Goal: Download file/media

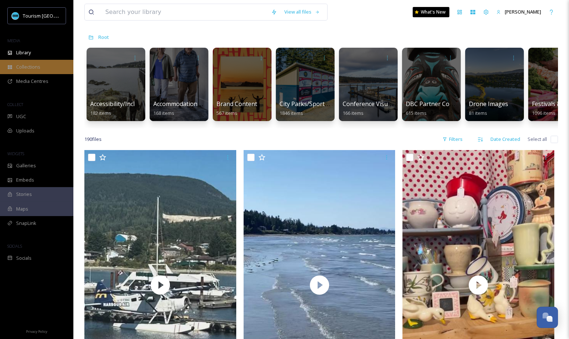
scroll to position [59, 0]
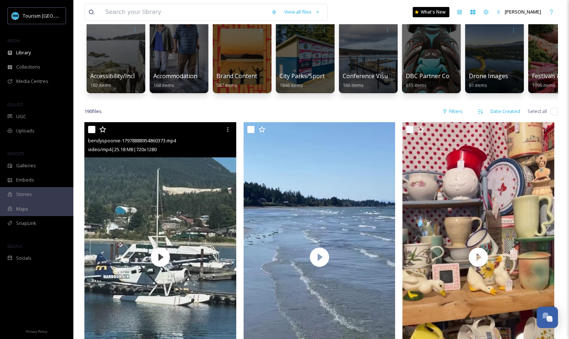
click at [95, 133] on div at bounding box center [91, 129] width 7 height 7
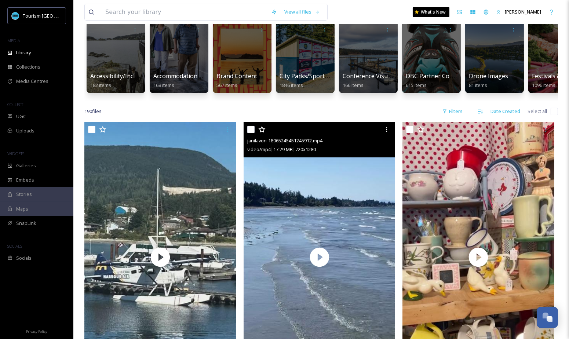
click at [251, 130] on input "checkbox" at bounding box center [250, 129] width 7 height 7
checkbox input "true"
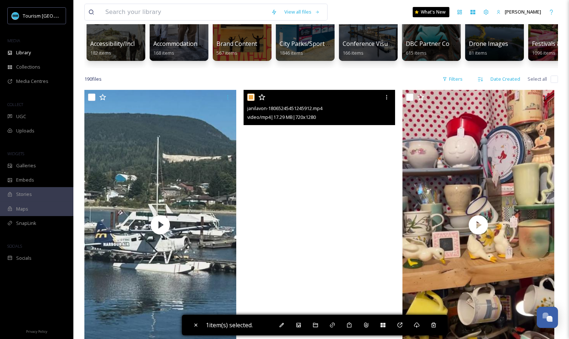
scroll to position [95, 0]
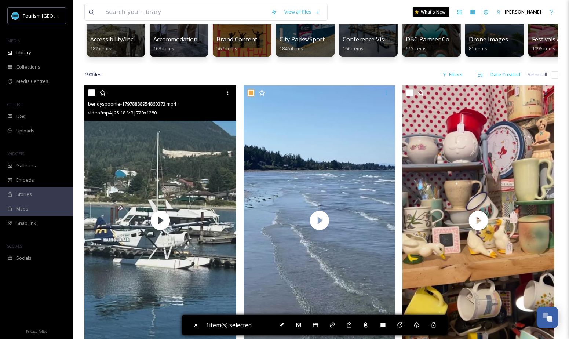
click at [91, 91] on input "checkbox" at bounding box center [91, 92] width 7 height 7
checkbox input "true"
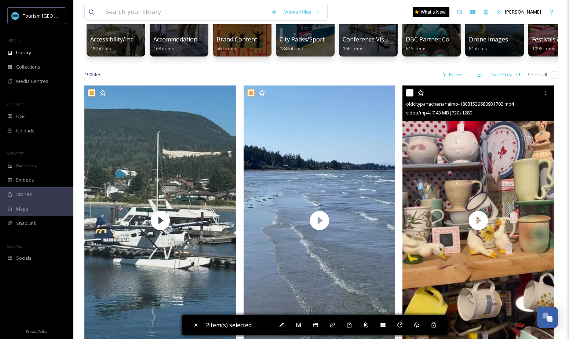
click at [410, 93] on input "checkbox" at bounding box center [409, 92] width 7 height 7
checkbox input "true"
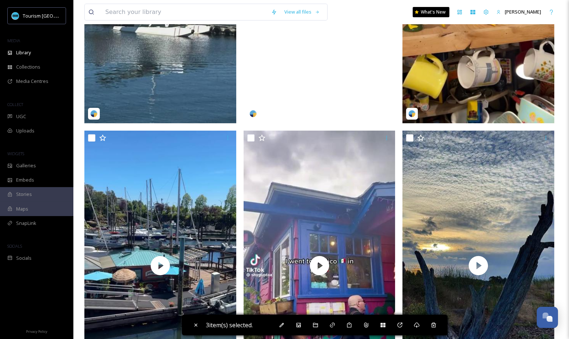
scroll to position [411, 0]
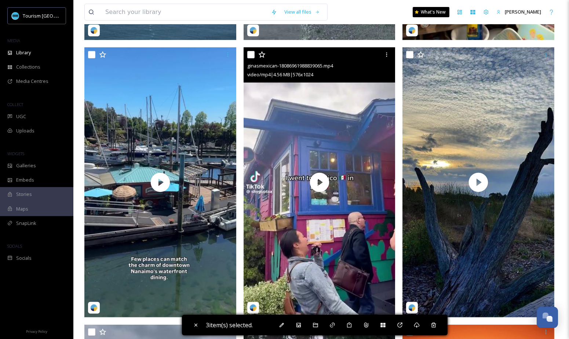
click at [250, 54] on input "checkbox" at bounding box center [250, 54] width 7 height 7
checkbox input "true"
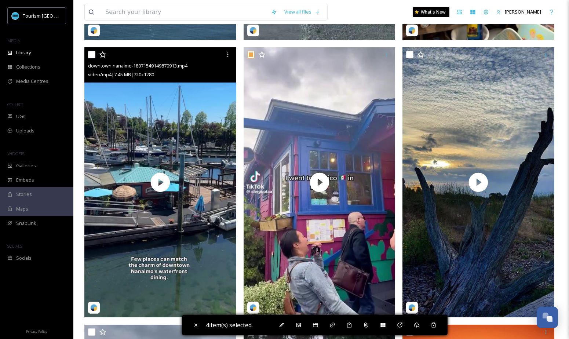
click at [91, 56] on input "checkbox" at bounding box center [91, 54] width 7 height 7
checkbox input "true"
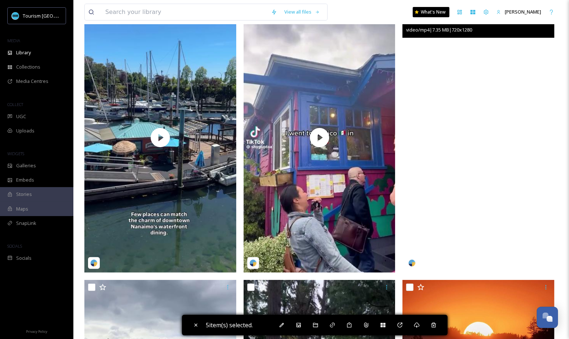
scroll to position [408, 0]
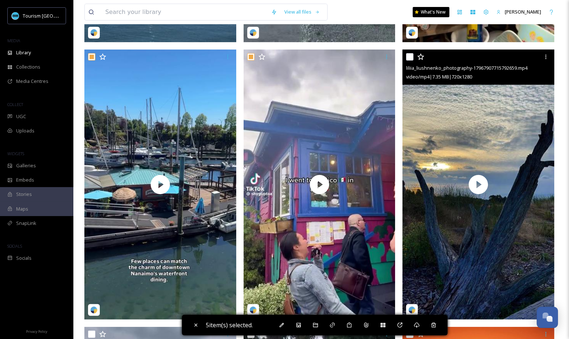
click at [407, 59] on input "checkbox" at bounding box center [409, 56] width 7 height 7
checkbox input "true"
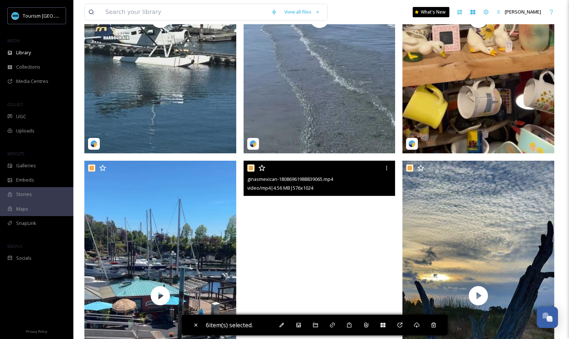
scroll to position [163, 0]
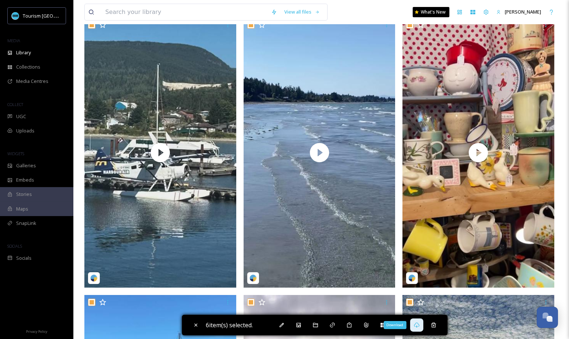
click at [416, 326] on icon at bounding box center [416, 324] width 5 height 5
click at [33, 53] on div "Library" at bounding box center [36, 52] width 73 height 14
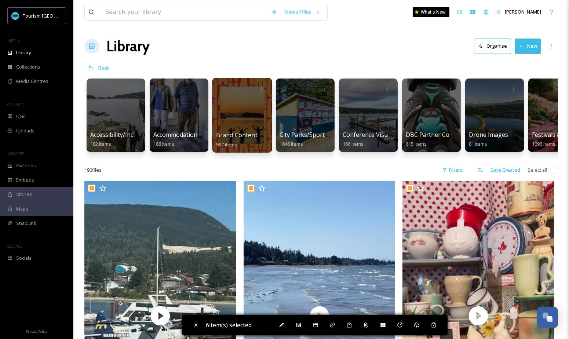
click at [232, 120] on div at bounding box center [242, 115] width 60 height 75
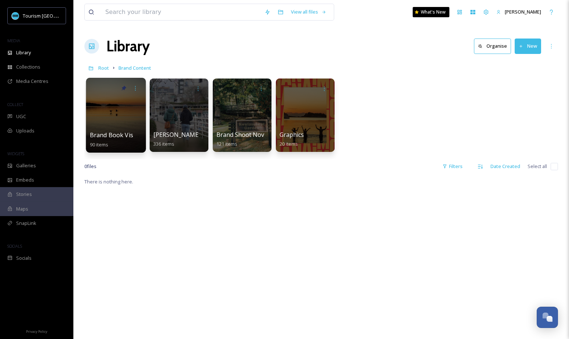
click at [134, 134] on span "Brand Book Visuals" at bounding box center [117, 135] width 55 height 8
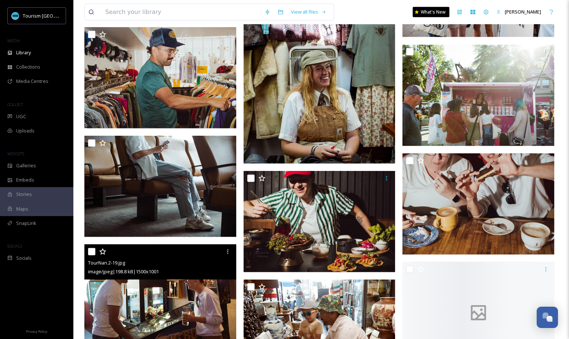
scroll to position [772, 0]
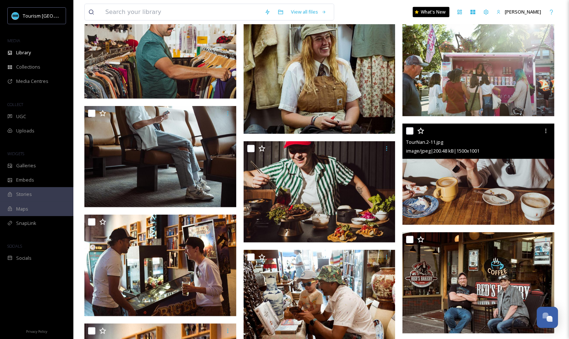
click at [411, 130] on input "checkbox" at bounding box center [409, 130] width 7 height 7
checkbox input "true"
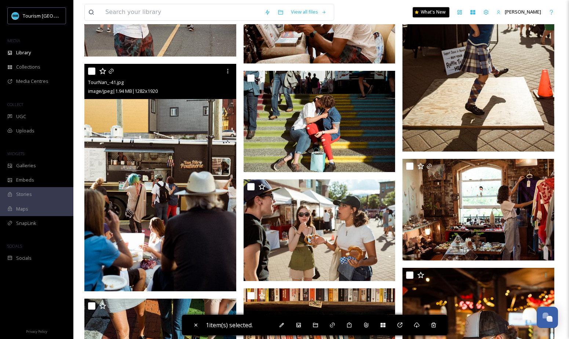
scroll to position [2823, 0]
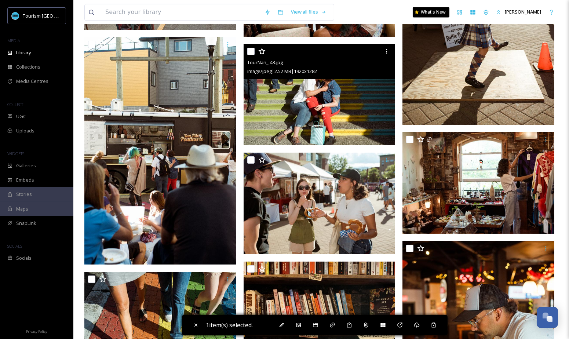
click at [251, 52] on input "checkbox" at bounding box center [250, 51] width 7 height 7
checkbox input "true"
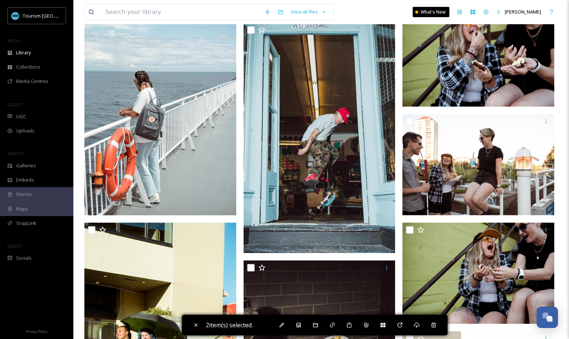
scroll to position [1339, 0]
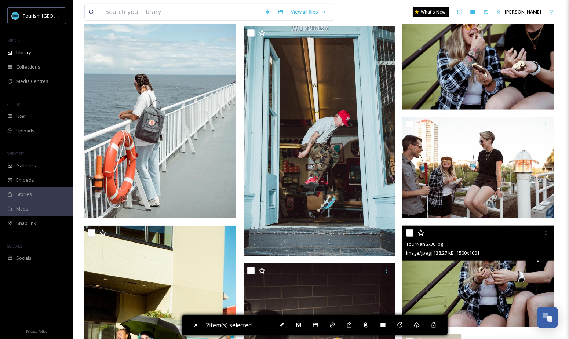
click at [409, 233] on input "checkbox" at bounding box center [409, 232] width 7 height 7
checkbox input "true"
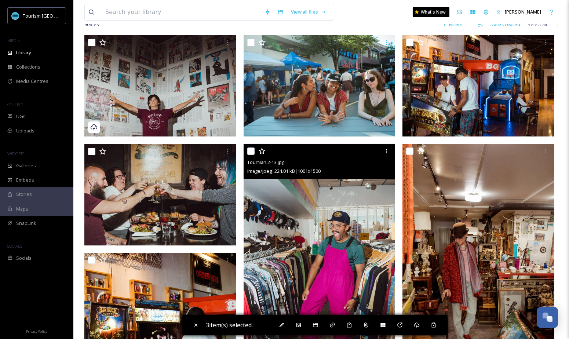
scroll to position [62, 0]
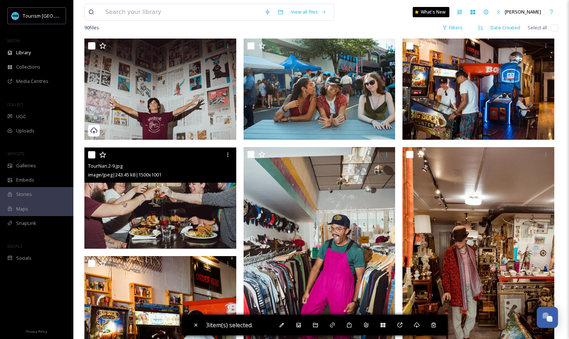
click at [92, 151] on input "checkbox" at bounding box center [91, 154] width 7 height 7
checkbox input "true"
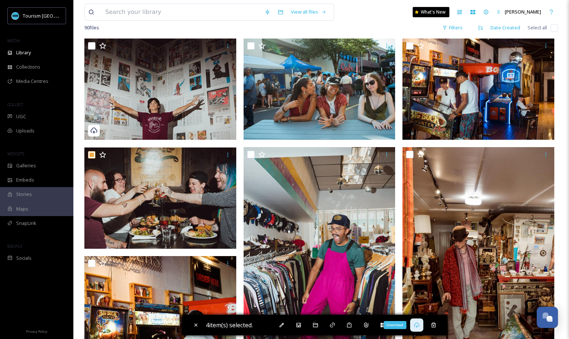
click at [419, 327] on icon at bounding box center [417, 325] width 6 height 6
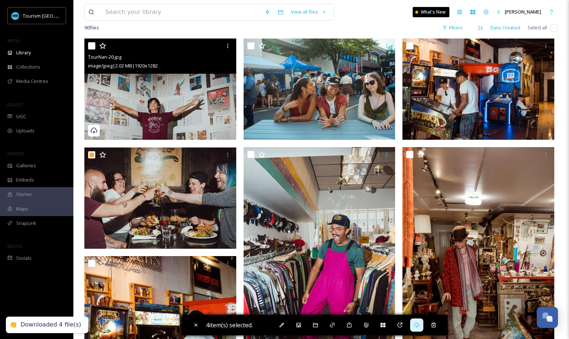
scroll to position [0, 0]
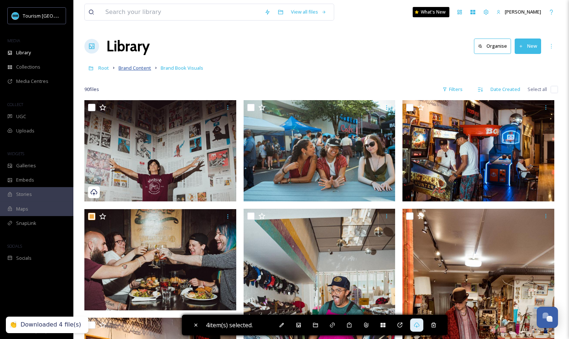
click at [138, 65] on span "Brand Content" at bounding box center [134, 68] width 33 height 7
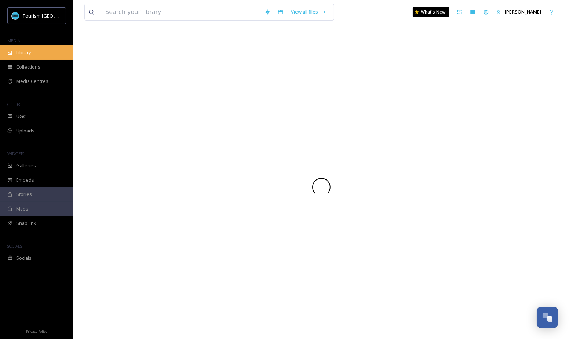
click at [44, 49] on div "Library" at bounding box center [36, 52] width 73 height 14
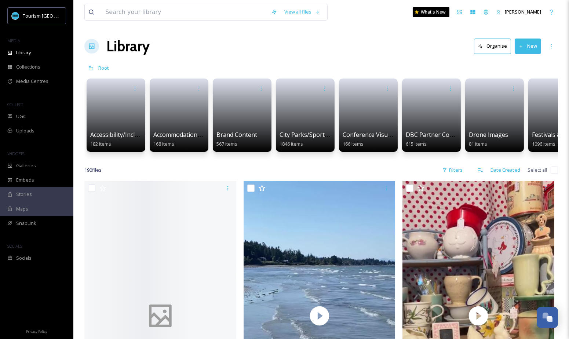
click at [124, 118] on link at bounding box center [115, 112] width 51 height 35
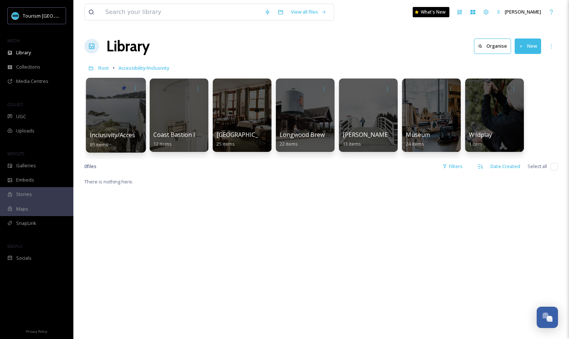
click at [124, 124] on div at bounding box center [116, 115] width 60 height 75
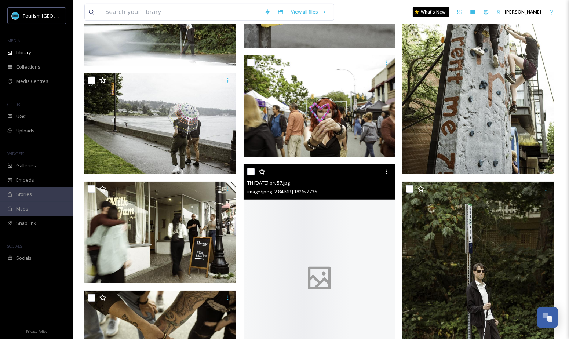
scroll to position [1058, 0]
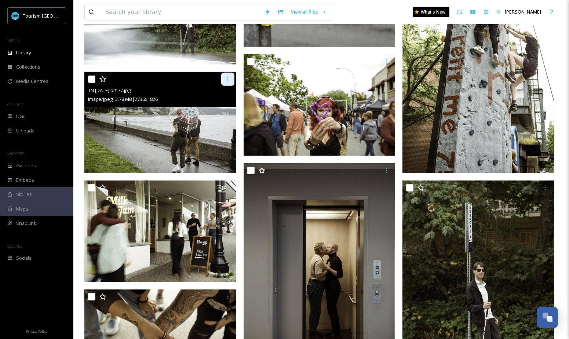
click at [228, 81] on icon at bounding box center [228, 79] width 6 height 6
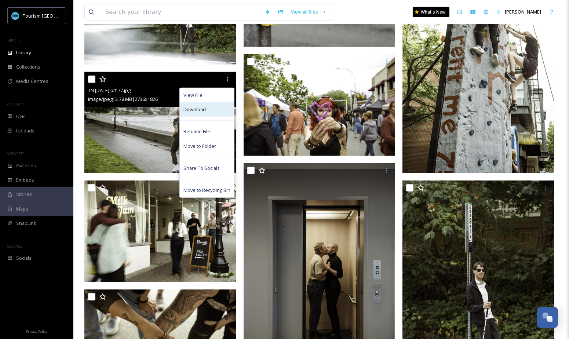
click at [220, 106] on div "Download" at bounding box center [207, 109] width 54 height 14
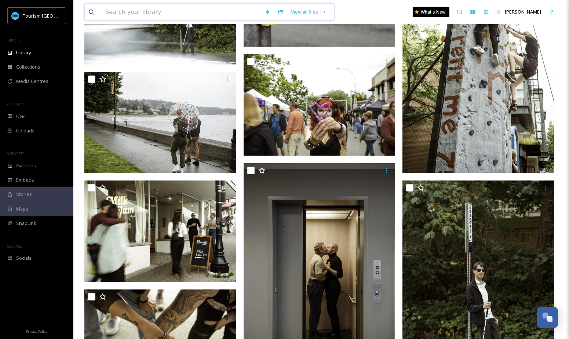
click at [202, 13] on input at bounding box center [181, 12] width 159 height 16
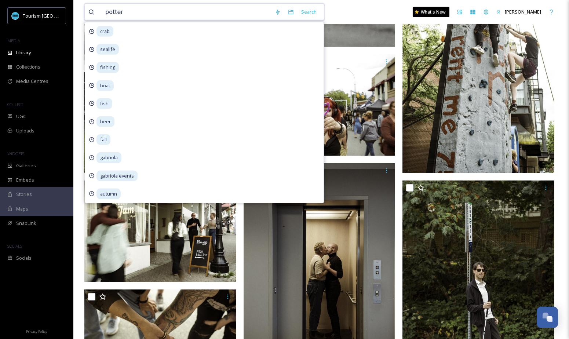
type input "pottery"
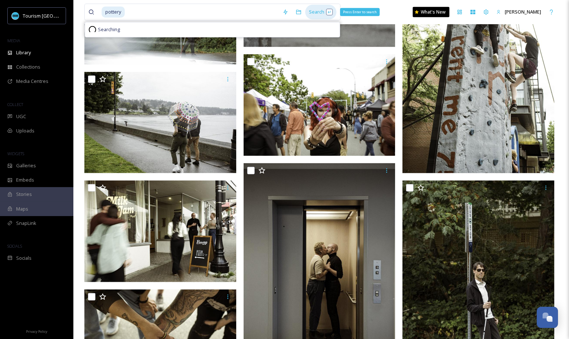
click at [310, 13] on div "Search Press Enter to search" at bounding box center [320, 12] width 31 height 14
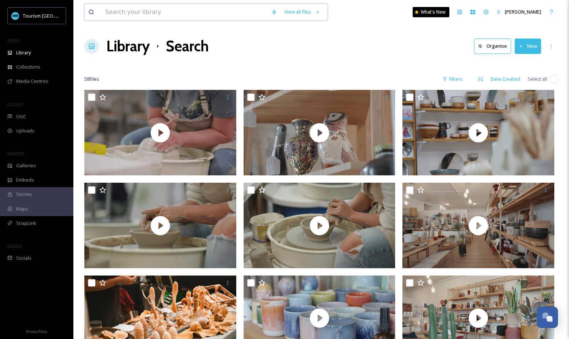
click at [203, 14] on input at bounding box center [185, 12] width 166 height 16
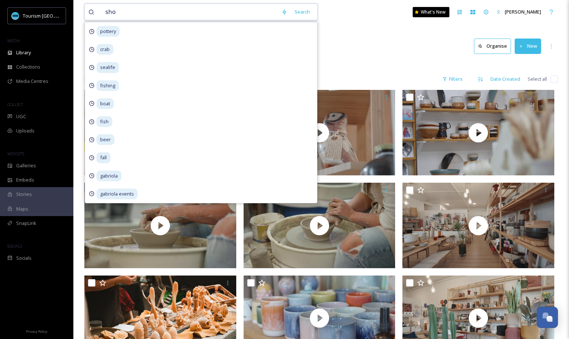
type input "shop"
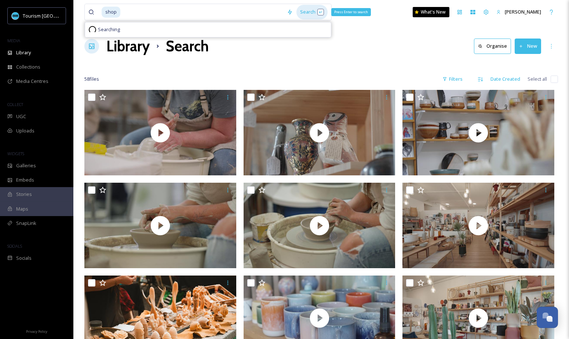
click at [307, 12] on div "Search Press Enter to search" at bounding box center [311, 12] width 31 height 14
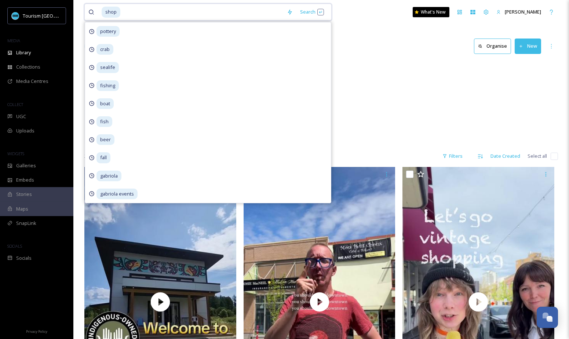
click at [213, 12] on input at bounding box center [202, 12] width 162 height 16
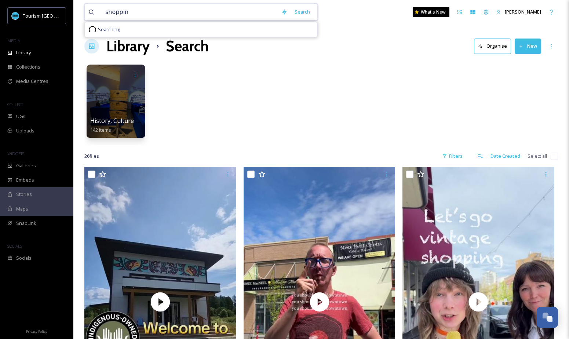
type input "shopping"
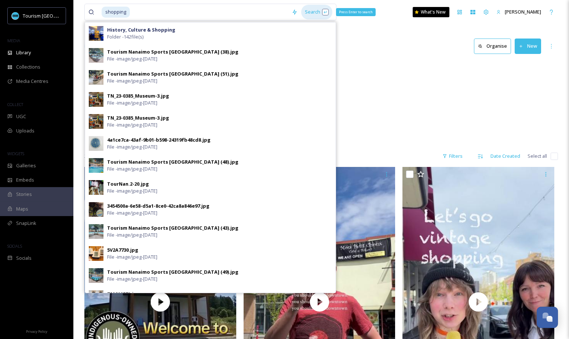
click at [307, 12] on div "Search Press Enter to search" at bounding box center [316, 12] width 31 height 14
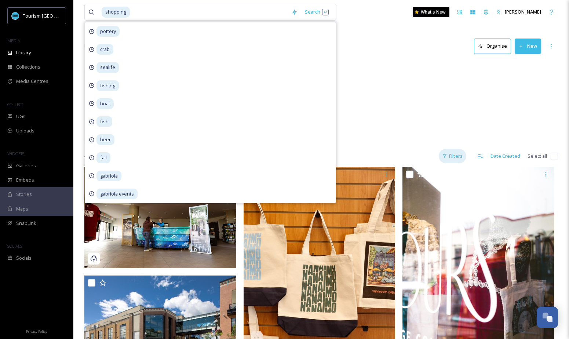
click at [449, 151] on div "Filters" at bounding box center [451, 156] width 27 height 14
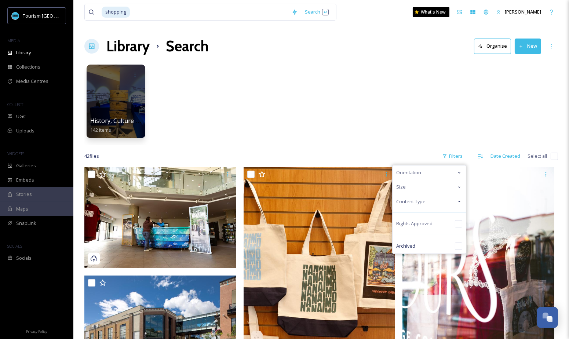
click at [428, 172] on div "Orientation" at bounding box center [428, 172] width 73 height 14
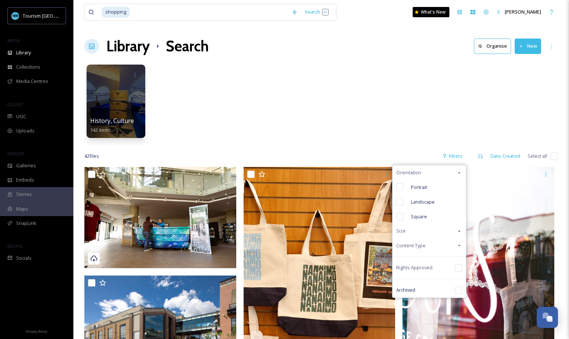
click at [428, 172] on div "Orientation" at bounding box center [428, 172] width 73 height 14
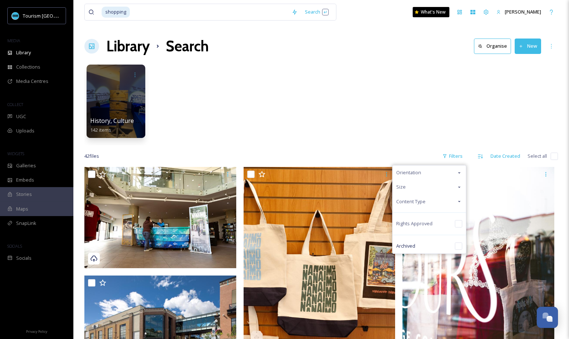
click at [427, 201] on div "Content Type" at bounding box center [428, 201] width 73 height 14
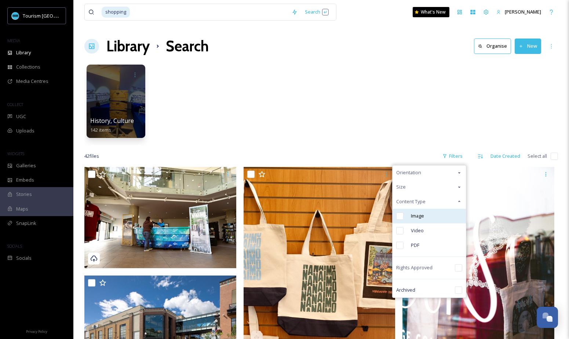
click at [420, 214] on span "Image" at bounding box center [417, 215] width 13 height 7
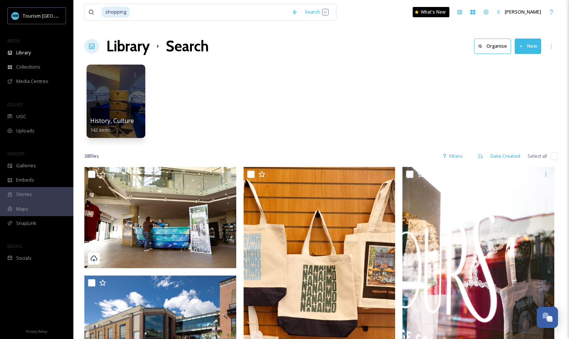
click at [281, 114] on div "History, Culture & Shopping 142 items" at bounding box center [320, 103] width 473 height 84
click at [155, 11] on input at bounding box center [209, 12] width 157 height 16
type input "s"
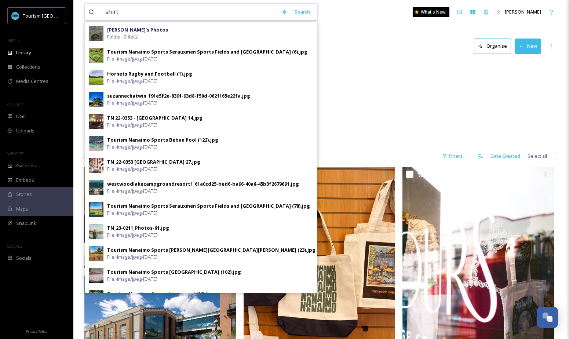
type input "shirts"
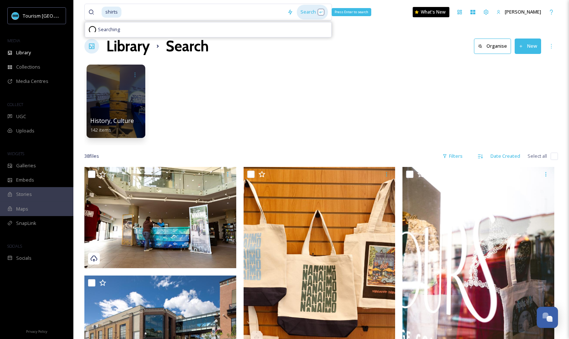
click at [306, 16] on div "Search Press Enter to search" at bounding box center [312, 12] width 31 height 14
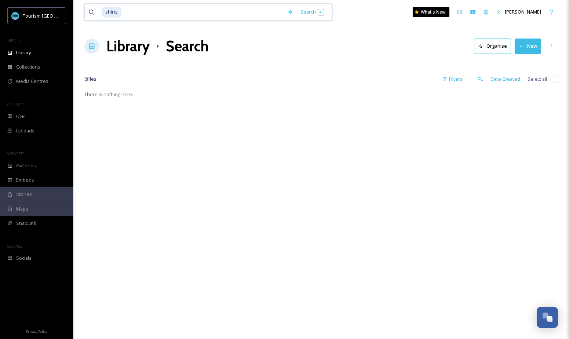
click at [209, 21] on div "shirts Search What's New [PERSON_NAME]" at bounding box center [320, 12] width 473 height 24
click at [209, 11] on input at bounding box center [202, 12] width 161 height 16
type input "shirt"
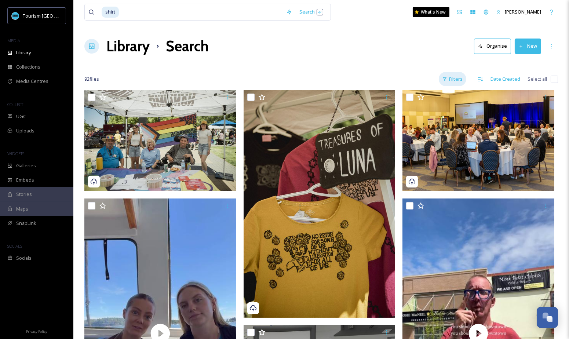
click at [459, 78] on div "Filters" at bounding box center [451, 79] width 27 height 14
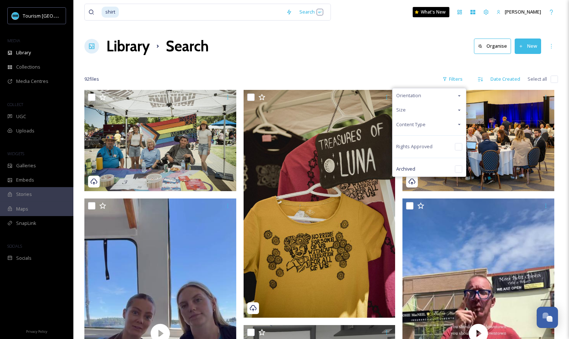
click at [436, 124] on div "Content Type" at bounding box center [428, 124] width 73 height 14
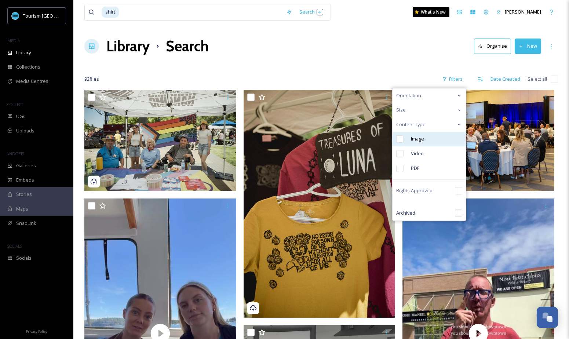
click at [423, 140] on span "Image" at bounding box center [417, 138] width 13 height 7
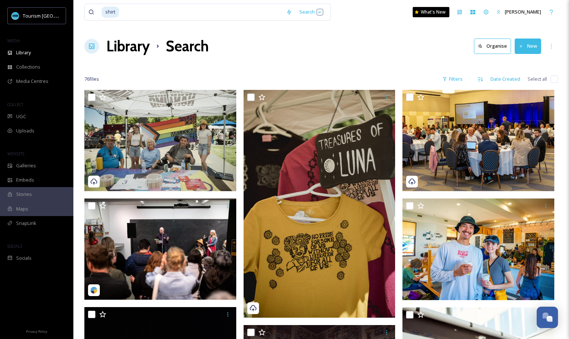
click at [320, 53] on div "Library Search Organise New" at bounding box center [320, 46] width 473 height 22
click at [40, 52] on div "Library" at bounding box center [36, 52] width 73 height 14
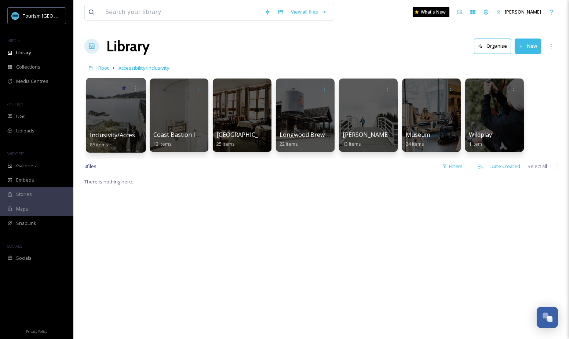
click at [130, 117] on div at bounding box center [116, 115] width 60 height 75
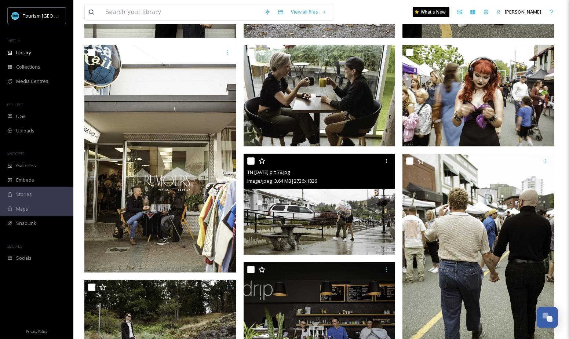
scroll to position [212, 0]
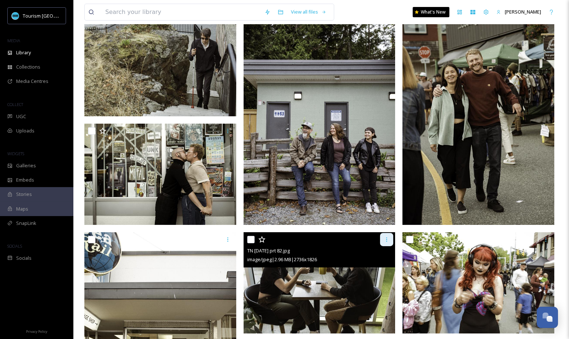
click at [388, 236] on icon at bounding box center [386, 239] width 6 height 6
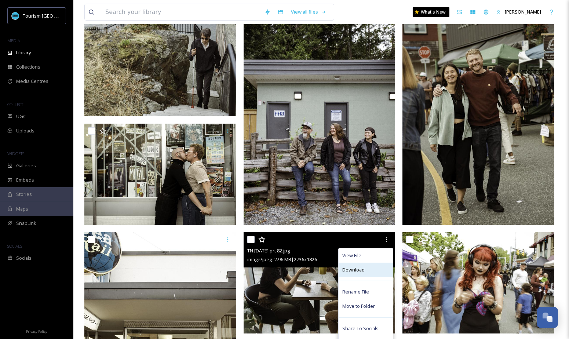
click at [370, 272] on div "Download" at bounding box center [365, 269] width 54 height 14
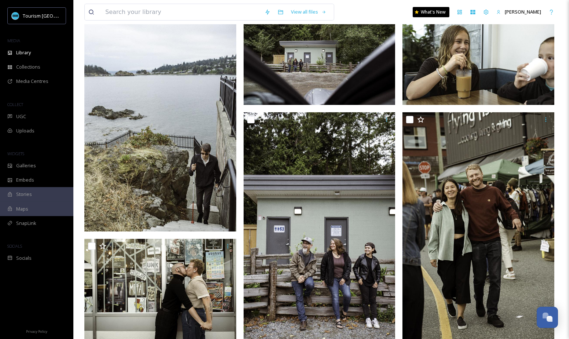
scroll to position [0, 0]
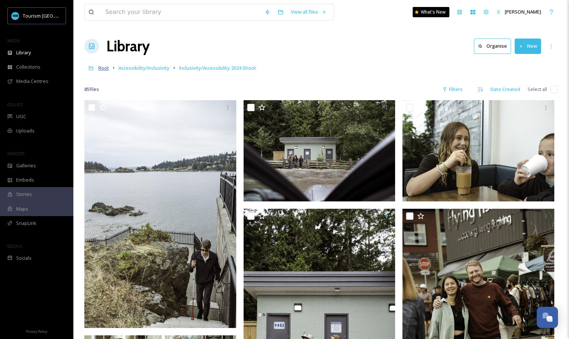
click at [105, 66] on span "Root" at bounding box center [103, 68] width 11 height 7
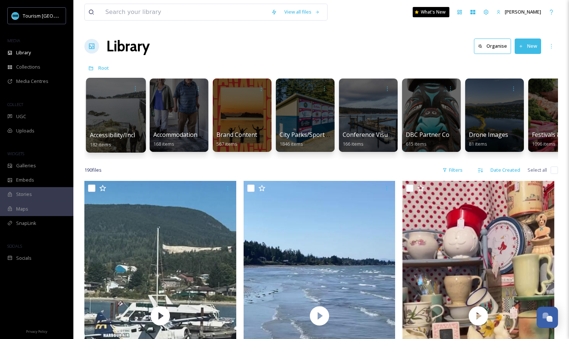
click at [99, 146] on span "182 items" at bounding box center [100, 144] width 21 height 7
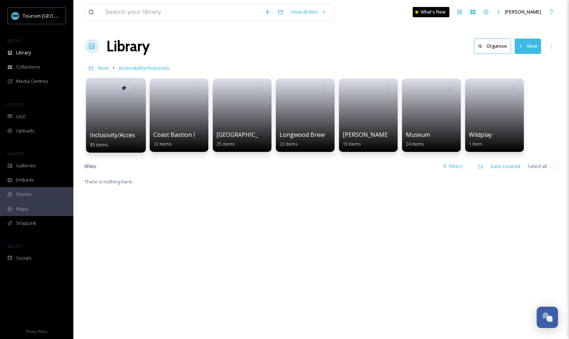
click at [126, 129] on link at bounding box center [116, 113] width 52 height 36
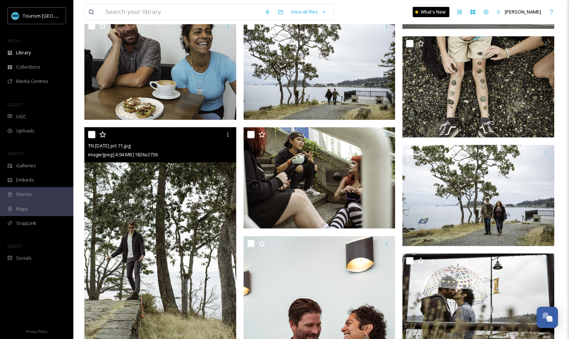
scroll to position [1375, 0]
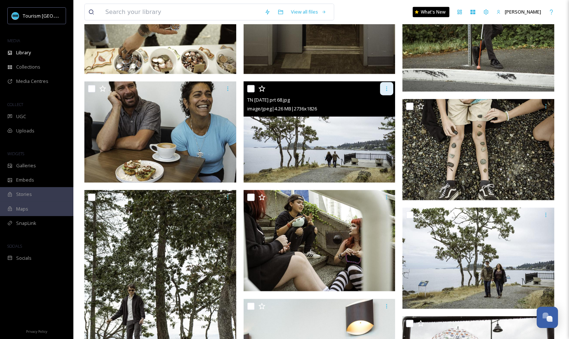
click at [389, 89] on icon at bounding box center [386, 89] width 6 height 6
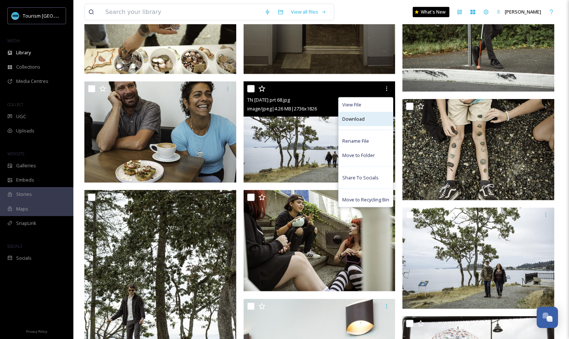
click at [365, 118] on div "Download" at bounding box center [365, 119] width 54 height 14
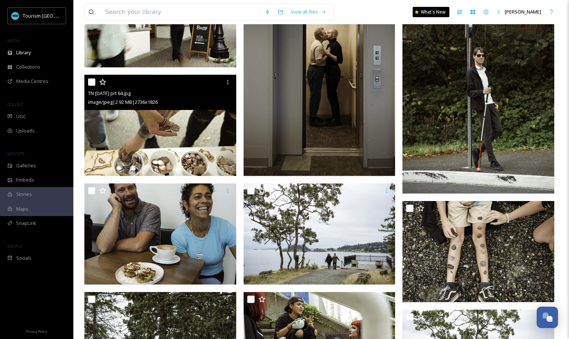
scroll to position [795, 0]
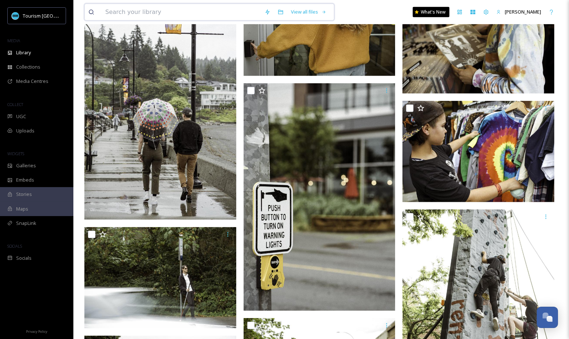
click at [180, 11] on input at bounding box center [181, 12] width 159 height 16
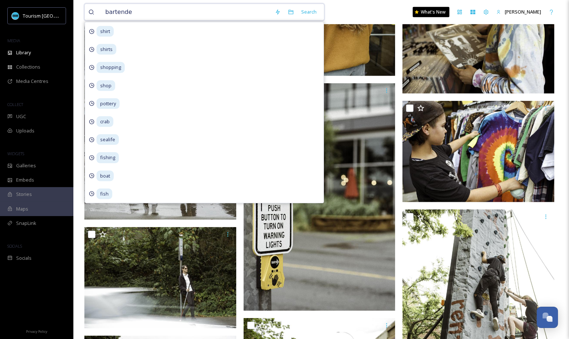
type input "bartender"
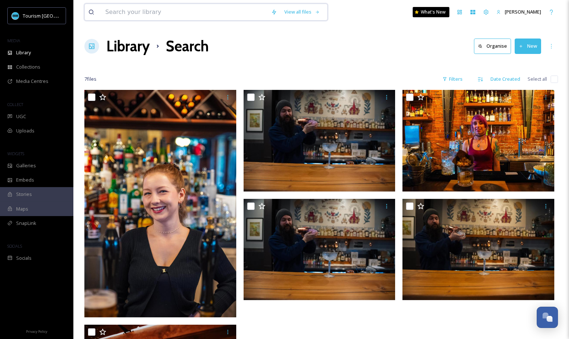
click at [121, 17] on input at bounding box center [185, 12] width 166 height 16
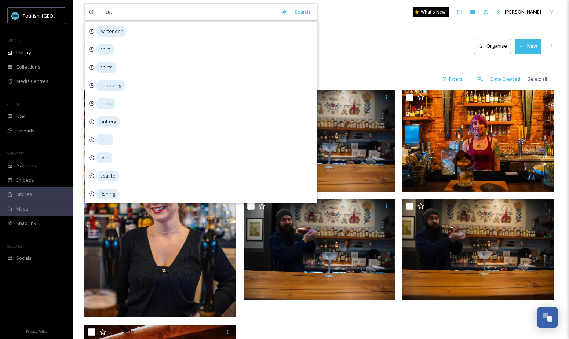
type input "bar"
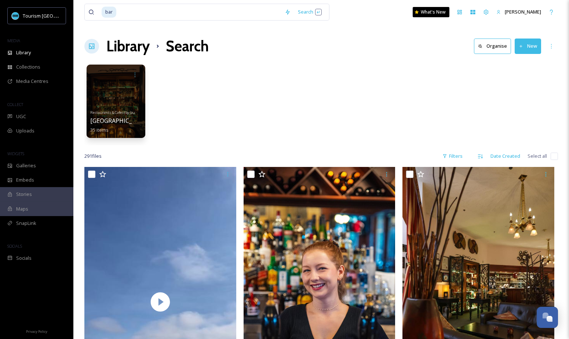
click at [372, 69] on div "Restaurants & Cafes (by business) [GEOGRAPHIC_DATA] Whiskey Bar 35 items" at bounding box center [320, 103] width 473 height 84
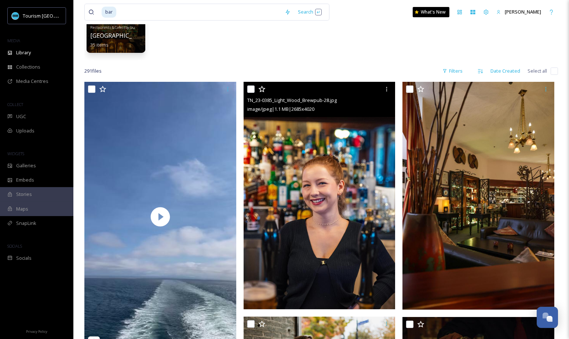
scroll to position [51, 0]
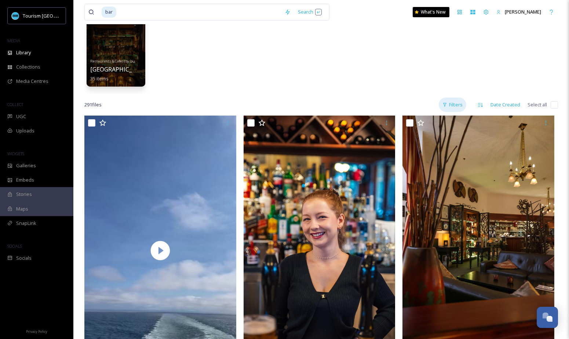
click at [458, 102] on div "Filters" at bounding box center [451, 105] width 27 height 14
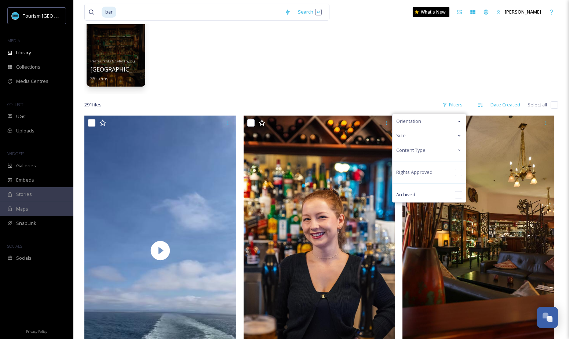
click at [438, 145] on div "Content Type" at bounding box center [428, 150] width 73 height 14
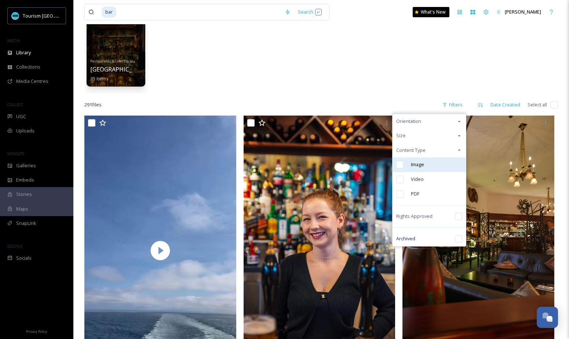
click at [424, 166] on span "Image" at bounding box center [417, 164] width 13 height 7
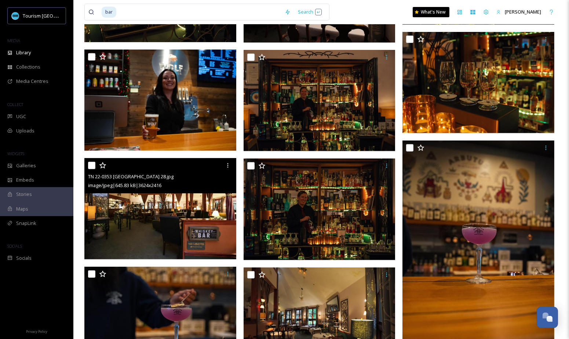
scroll to position [565, 0]
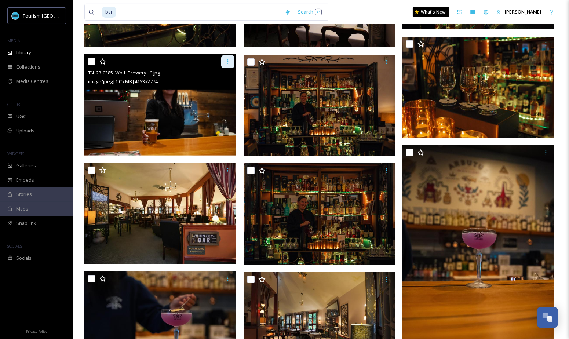
click at [229, 65] on div at bounding box center [227, 61] width 13 height 13
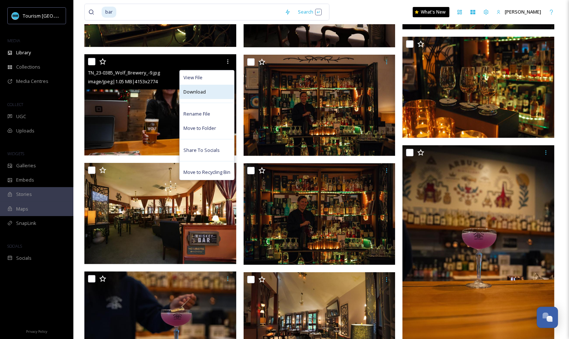
click at [222, 91] on div "Download" at bounding box center [207, 92] width 54 height 14
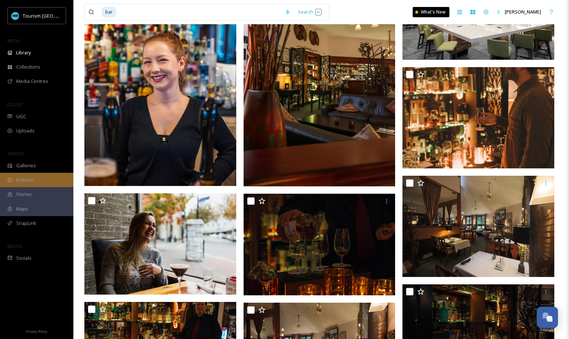
scroll to position [177, 0]
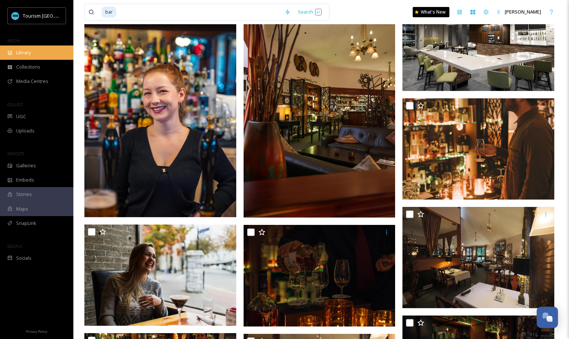
click at [24, 53] on span "Library" at bounding box center [23, 52] width 15 height 7
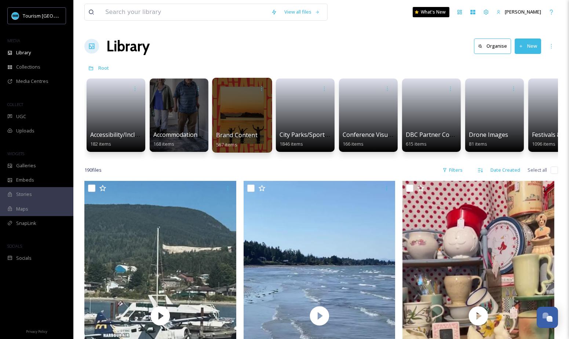
click at [242, 123] on div at bounding box center [242, 115] width 60 height 75
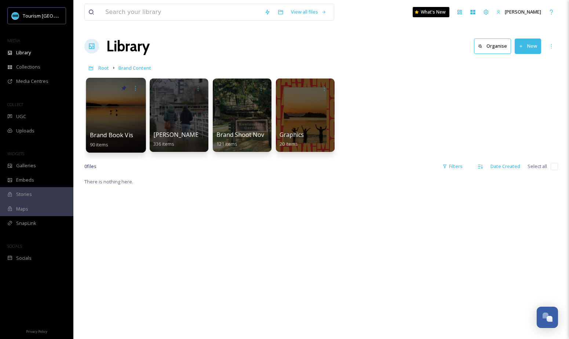
click at [111, 139] on div "Brand Book Visuals 90 items" at bounding box center [116, 140] width 52 height 18
click at [118, 132] on span "Brand Book Visuals" at bounding box center [117, 135] width 55 height 8
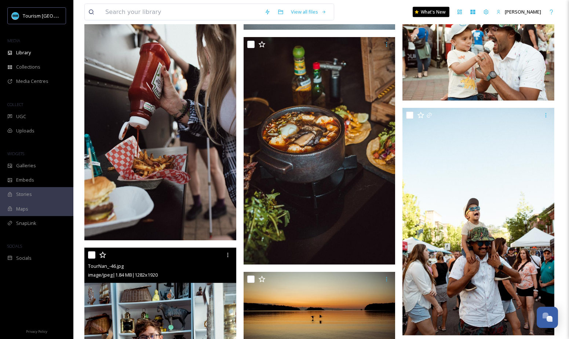
scroll to position [2117, 0]
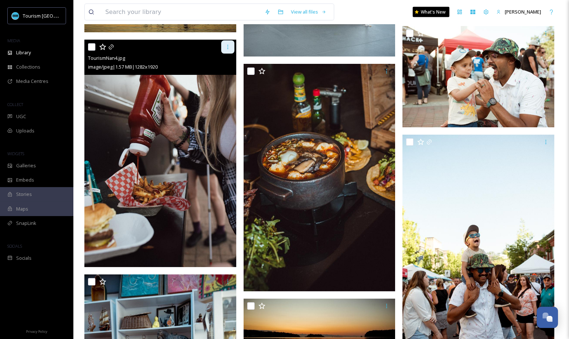
click at [230, 45] on icon at bounding box center [228, 47] width 6 height 6
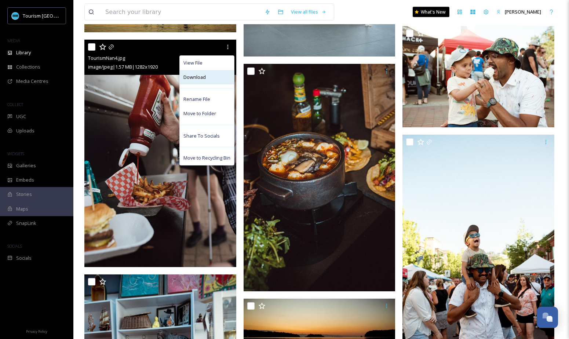
click at [224, 76] on div "Download" at bounding box center [207, 77] width 54 height 14
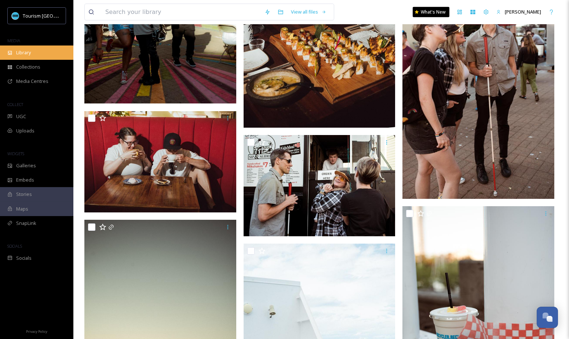
scroll to position [1747, 0]
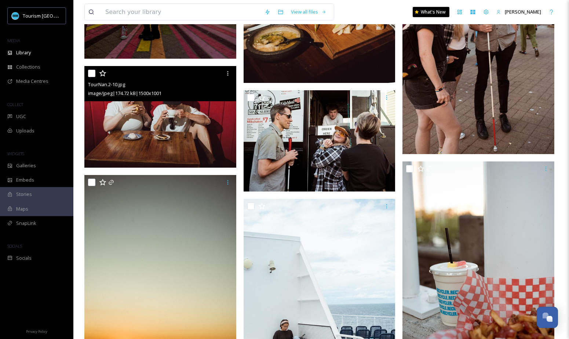
click at [91, 74] on input "checkbox" at bounding box center [91, 73] width 7 height 7
checkbox input "true"
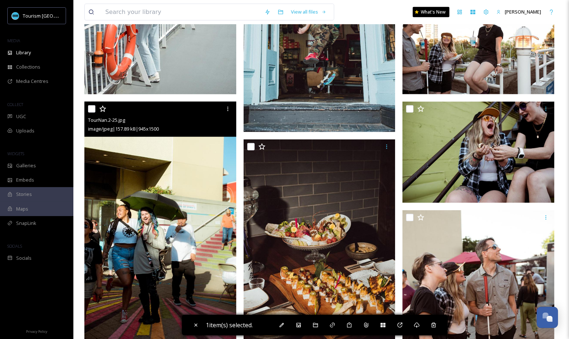
scroll to position [1464, 0]
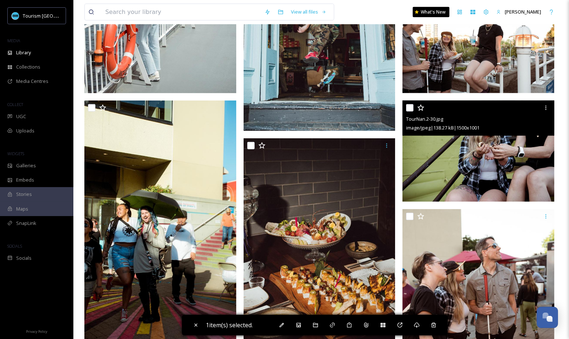
click at [411, 108] on input "checkbox" at bounding box center [409, 107] width 7 height 7
checkbox input "true"
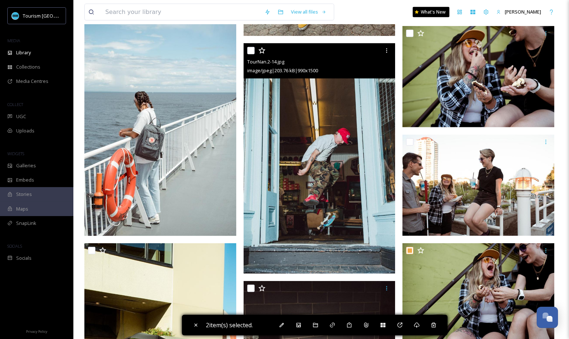
scroll to position [1309, 0]
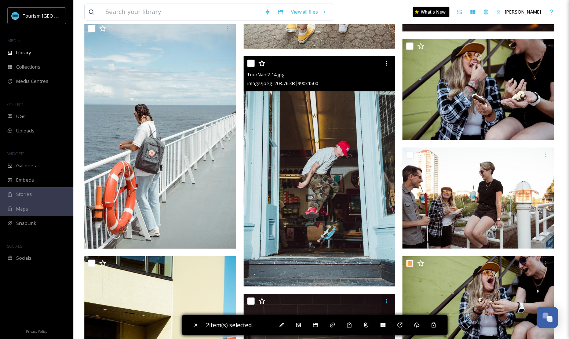
click at [250, 63] on input "checkbox" at bounding box center [250, 63] width 7 height 7
checkbox input "true"
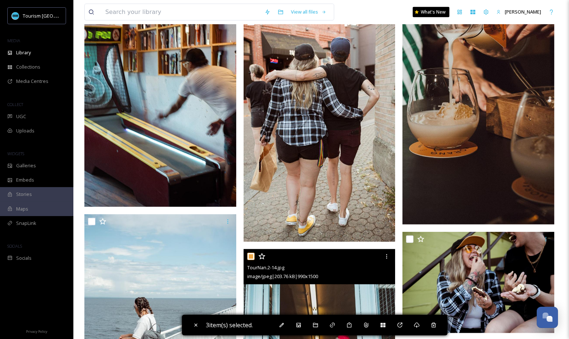
scroll to position [977, 0]
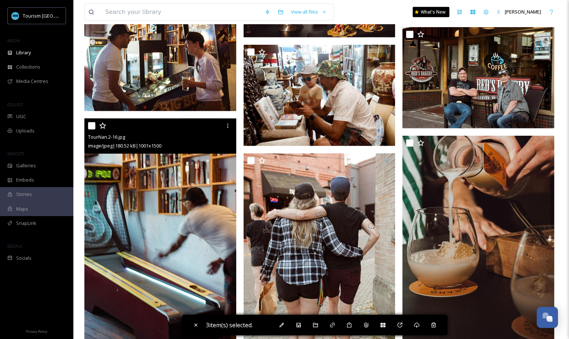
click at [90, 126] on input "checkbox" at bounding box center [91, 125] width 7 height 7
checkbox input "true"
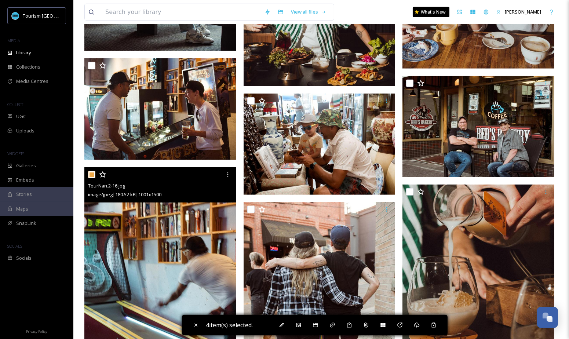
scroll to position [921, 0]
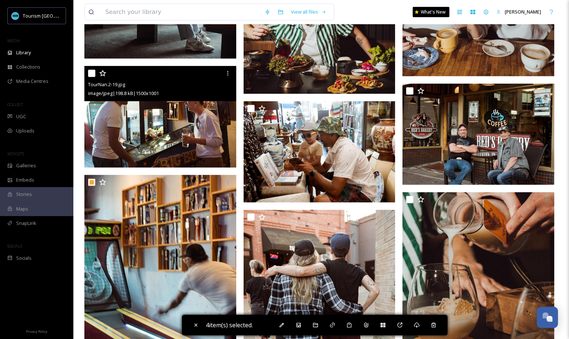
click at [91, 74] on input "checkbox" at bounding box center [91, 73] width 7 height 7
checkbox input "true"
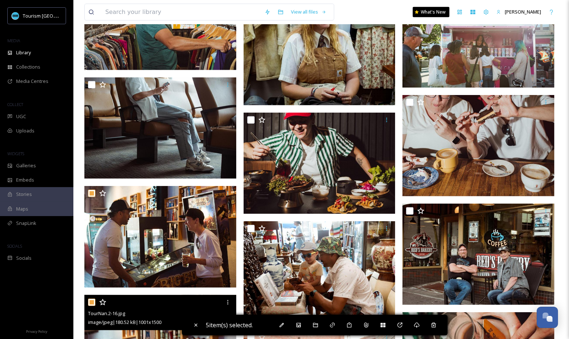
scroll to position [698, 0]
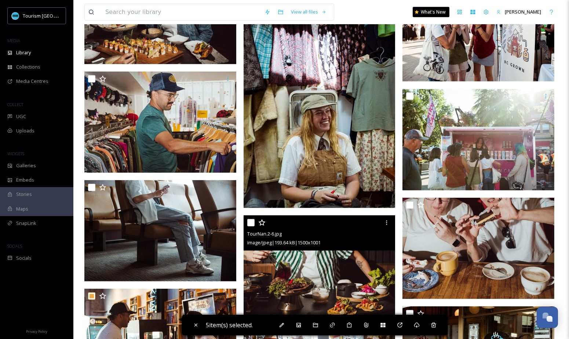
click at [250, 222] on input "checkbox" at bounding box center [250, 222] width 7 height 7
checkbox input "true"
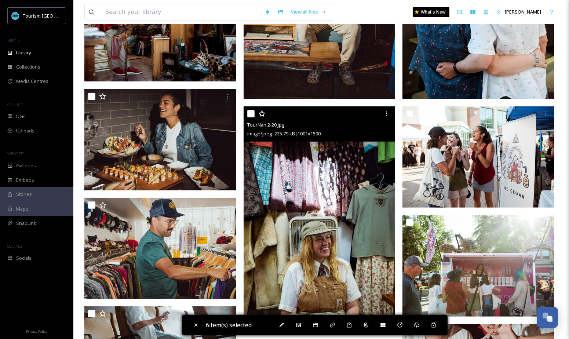
scroll to position [562, 0]
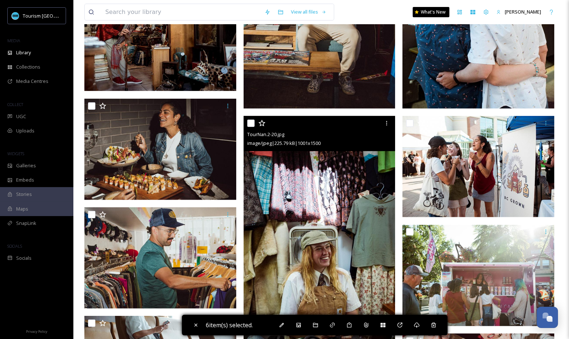
click at [249, 122] on input "checkbox" at bounding box center [250, 123] width 7 height 7
checkbox input "true"
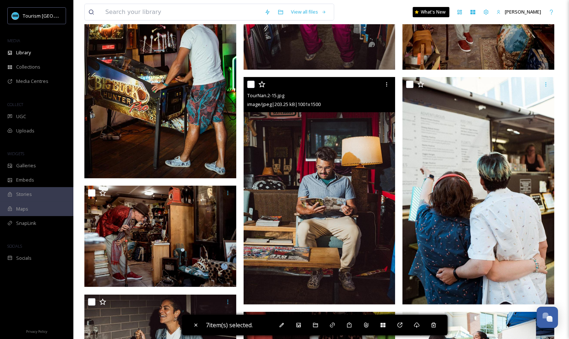
scroll to position [365, 0]
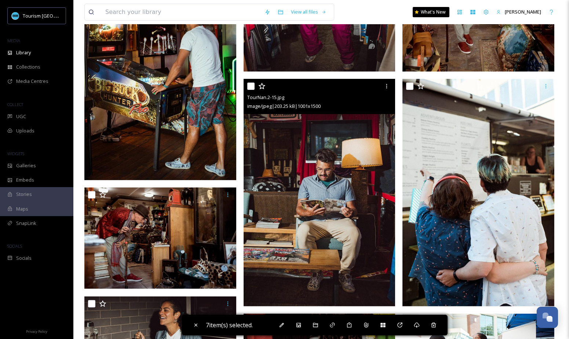
click at [250, 85] on input "checkbox" at bounding box center [250, 85] width 7 height 7
checkbox input "true"
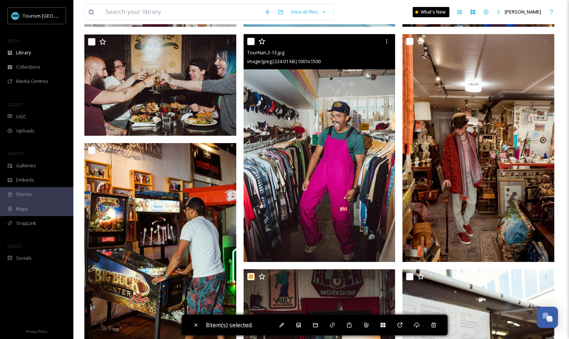
scroll to position [174, 0]
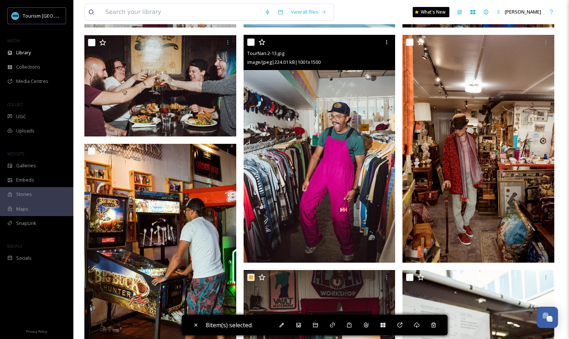
click at [250, 43] on input "checkbox" at bounding box center [250, 41] width 7 height 7
checkbox input "true"
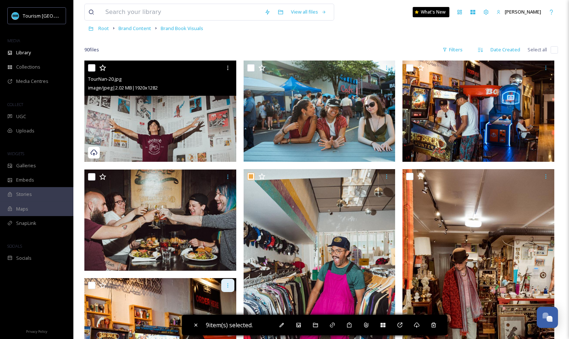
scroll to position [32, 0]
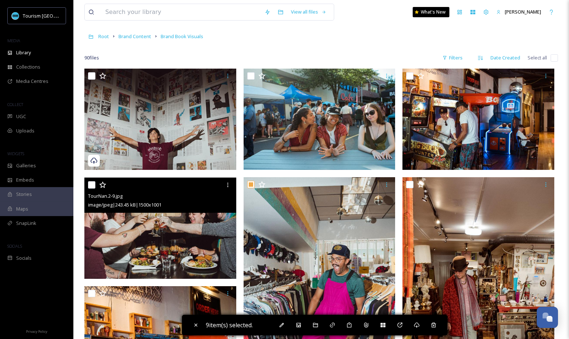
click at [92, 184] on input "checkbox" at bounding box center [91, 184] width 7 height 7
checkbox input "true"
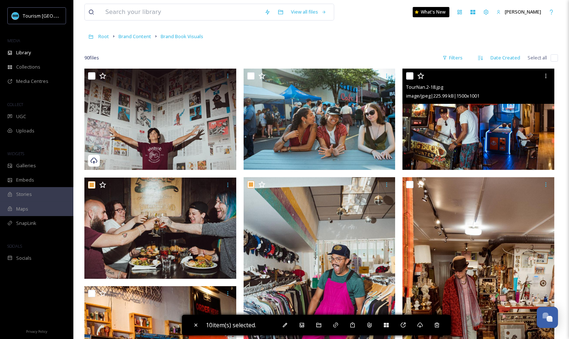
click at [411, 76] on input "checkbox" at bounding box center [409, 75] width 7 height 7
checkbox input "true"
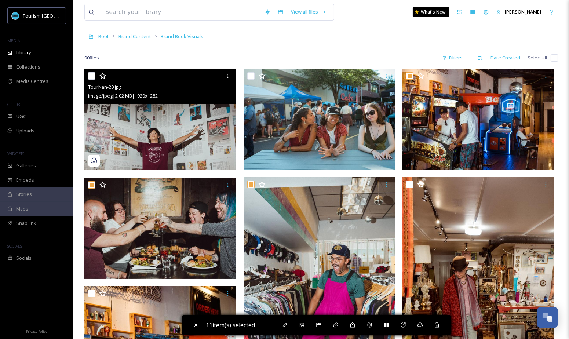
click at [91, 75] on input "checkbox" at bounding box center [91, 75] width 7 height 7
checkbox input "true"
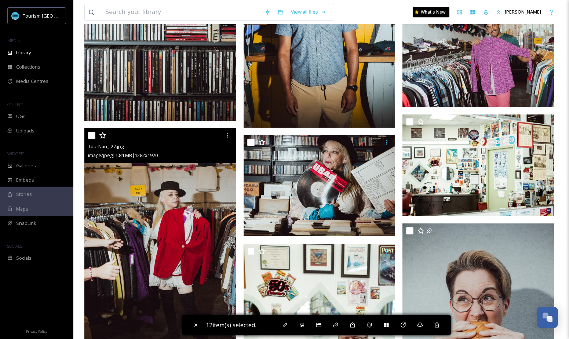
scroll to position [3520, 0]
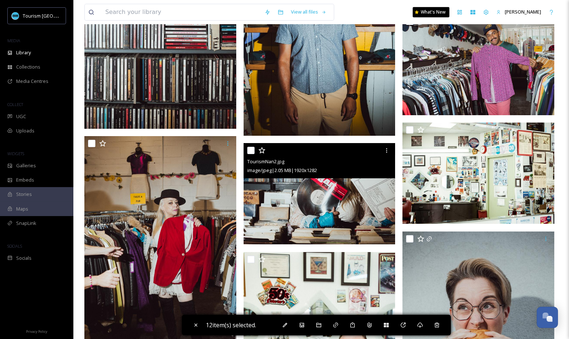
click at [250, 151] on input "checkbox" at bounding box center [250, 150] width 7 height 7
checkbox input "true"
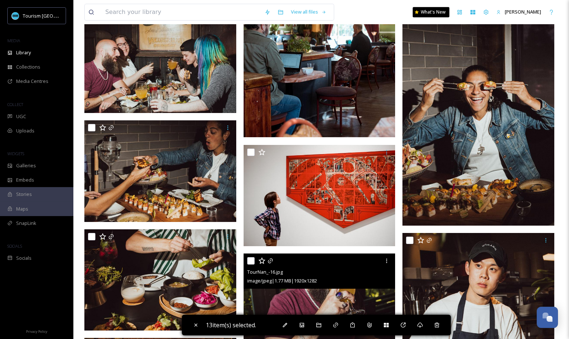
scroll to position [4221, 0]
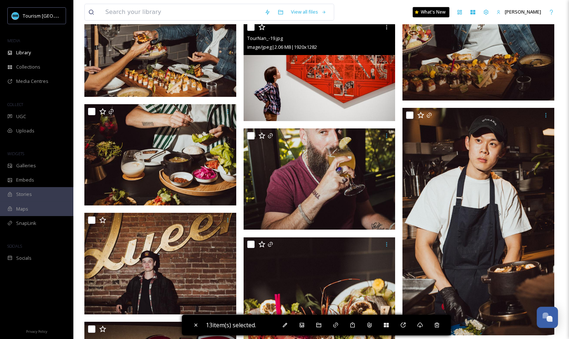
click at [252, 28] on input "checkbox" at bounding box center [250, 26] width 7 height 7
checkbox input "true"
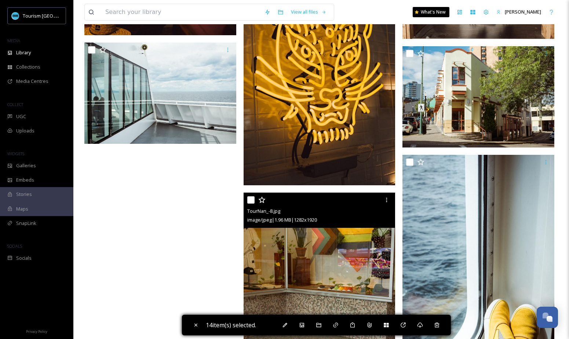
scroll to position [4730, 0]
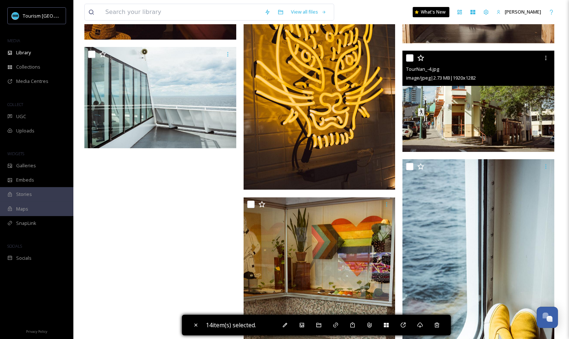
click at [408, 58] on input "checkbox" at bounding box center [409, 57] width 7 height 7
checkbox input "true"
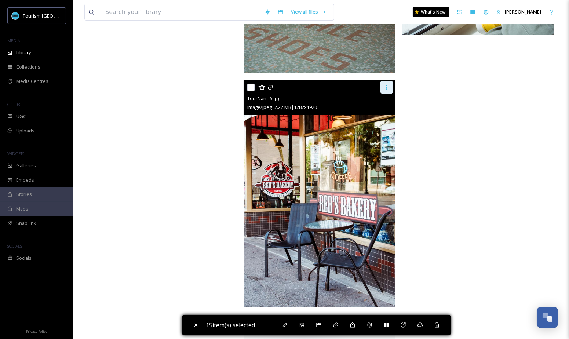
scroll to position [5112, 0]
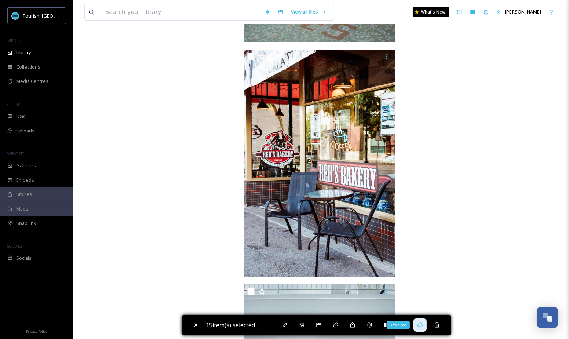
click at [422, 324] on icon at bounding box center [419, 324] width 5 height 5
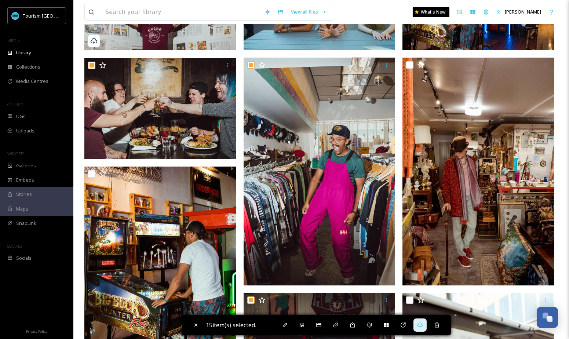
scroll to position [0, 0]
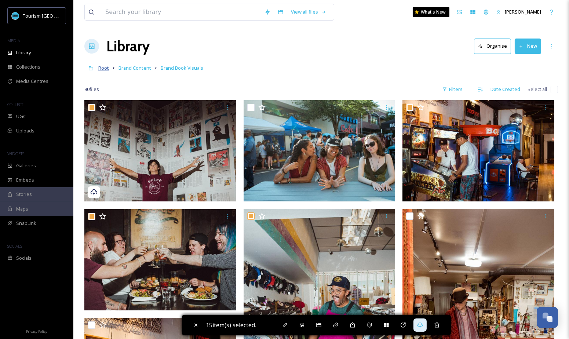
click at [99, 70] on span "Root" at bounding box center [103, 68] width 11 height 7
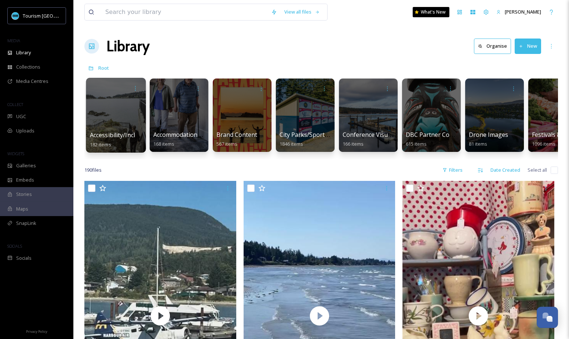
click at [120, 125] on div at bounding box center [116, 115] width 60 height 75
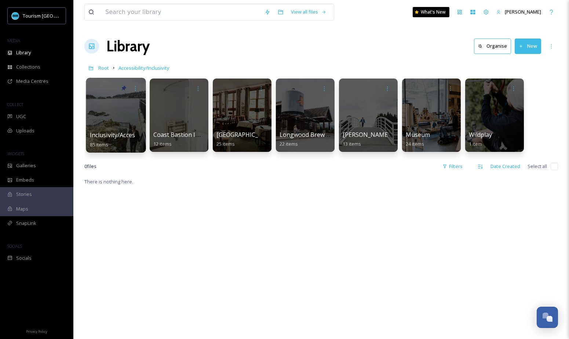
click at [111, 122] on div at bounding box center [116, 115] width 60 height 75
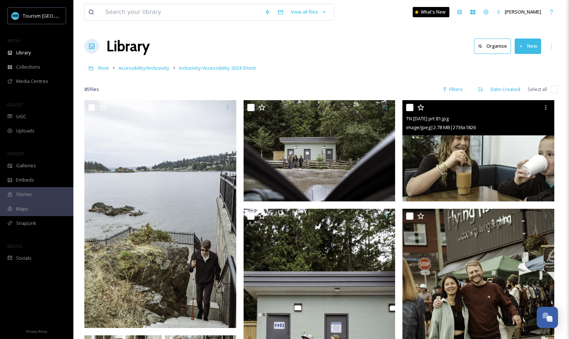
click at [410, 109] on input "checkbox" at bounding box center [409, 107] width 7 height 7
checkbox input "true"
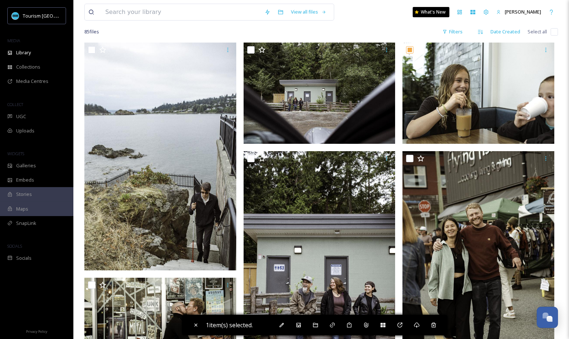
scroll to position [59, 0]
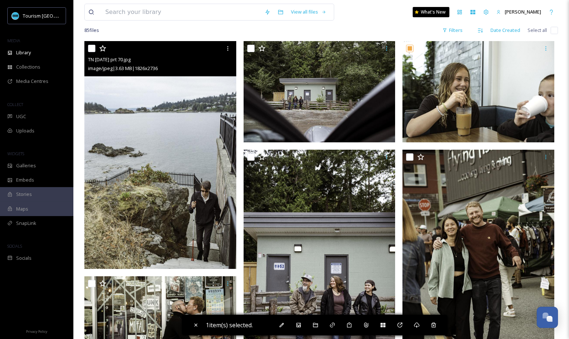
click at [90, 48] on input "checkbox" at bounding box center [91, 48] width 7 height 7
checkbox input "true"
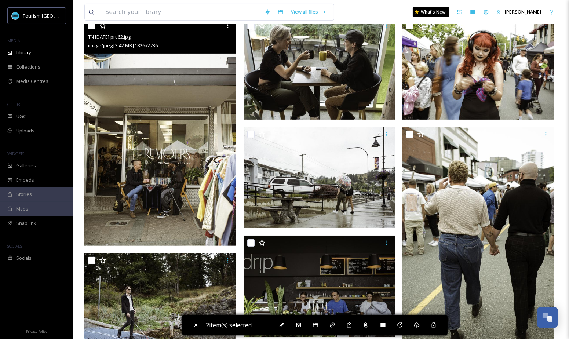
scroll to position [439, 0]
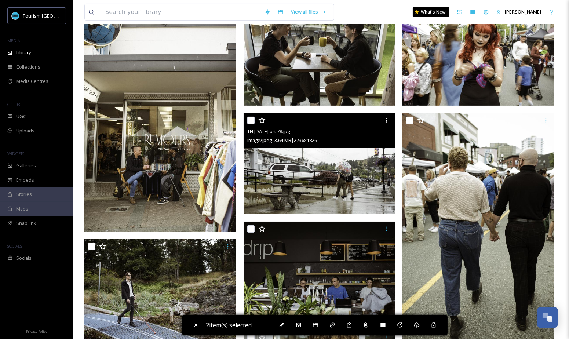
click at [253, 117] on input "checkbox" at bounding box center [250, 120] width 7 height 7
checkbox input "true"
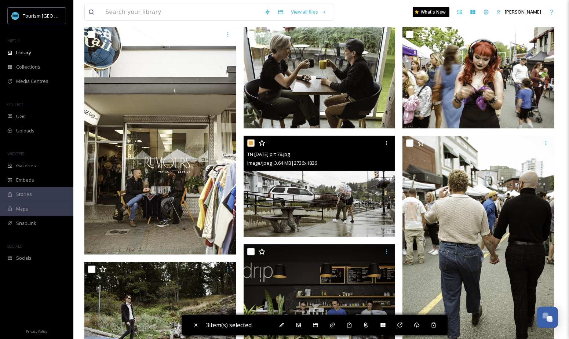
scroll to position [402, 0]
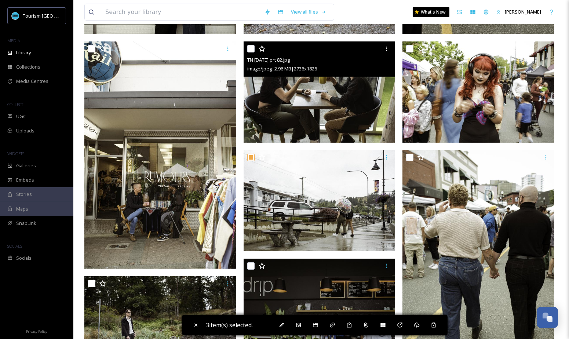
click at [252, 48] on input "checkbox" at bounding box center [250, 48] width 7 height 7
checkbox input "true"
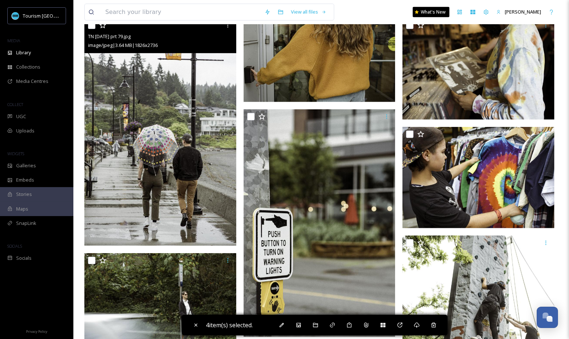
scroll to position [767, 0]
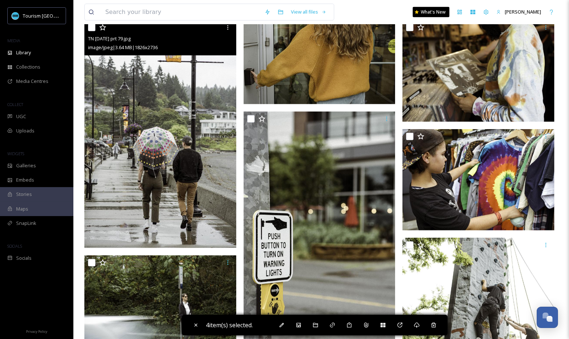
click at [92, 29] on input "checkbox" at bounding box center [91, 27] width 7 height 7
checkbox input "true"
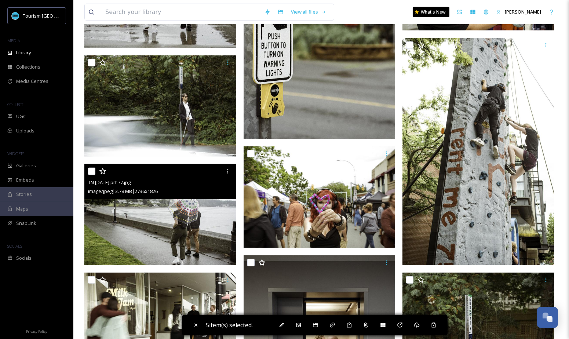
scroll to position [981, 0]
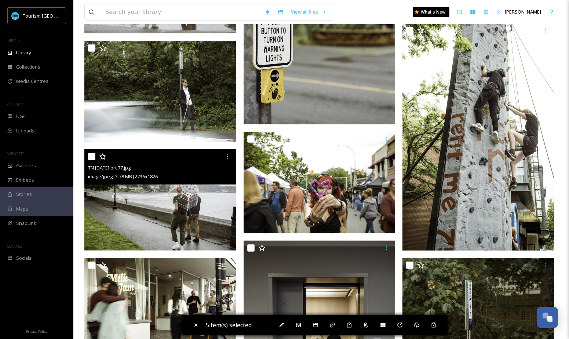
click at [90, 155] on input "checkbox" at bounding box center [91, 156] width 7 height 7
checkbox input "true"
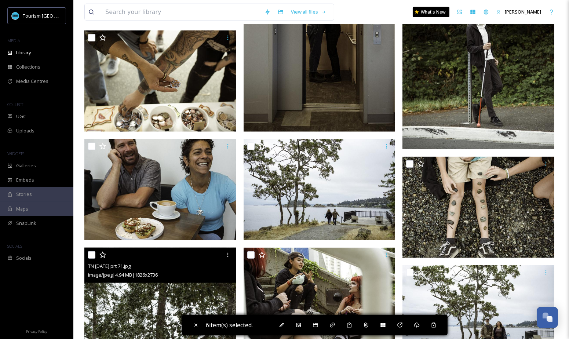
scroll to position [1308, 0]
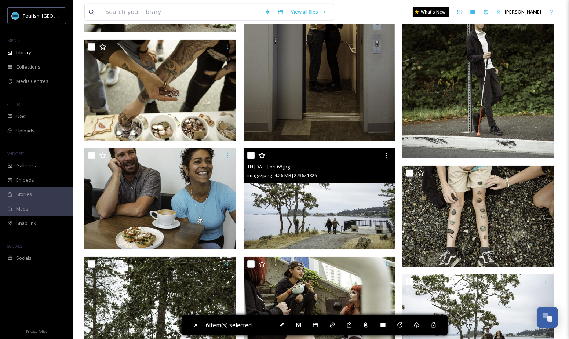
click at [250, 155] on input "checkbox" at bounding box center [250, 155] width 7 height 7
checkbox input "true"
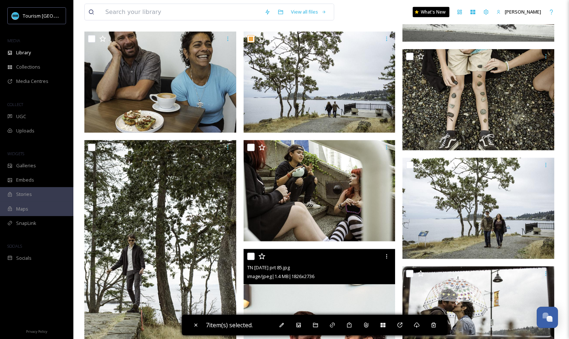
scroll to position [1466, 0]
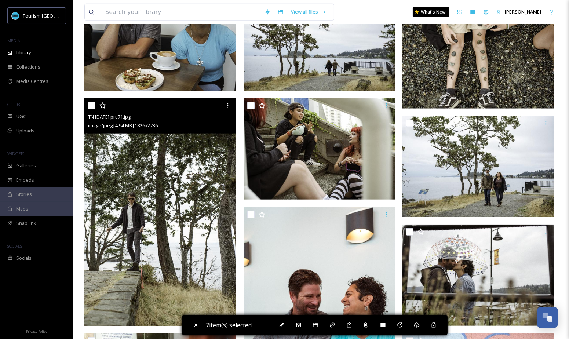
click at [91, 106] on input "checkbox" at bounding box center [91, 105] width 7 height 7
checkbox input "true"
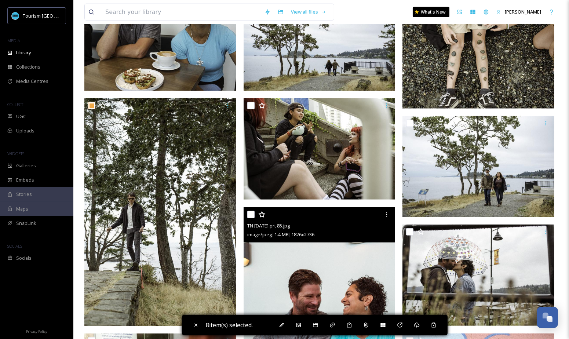
scroll to position [1501, 0]
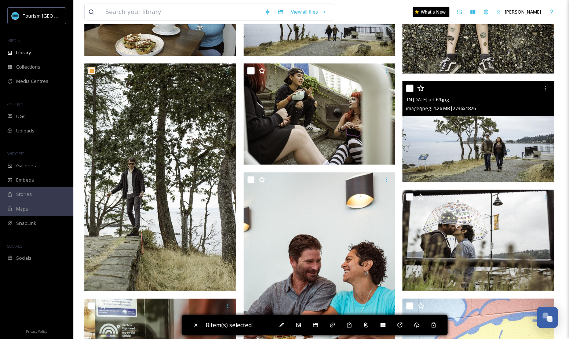
click at [412, 90] on input "checkbox" at bounding box center [409, 88] width 7 height 7
checkbox input "true"
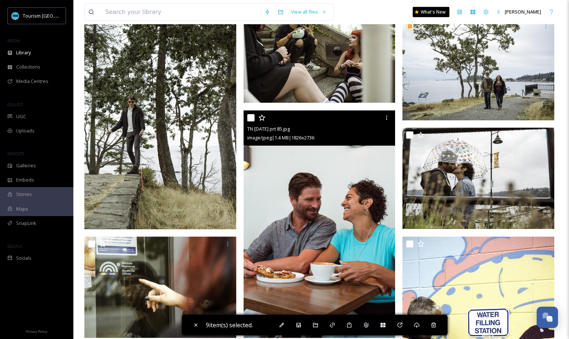
scroll to position [1587, 0]
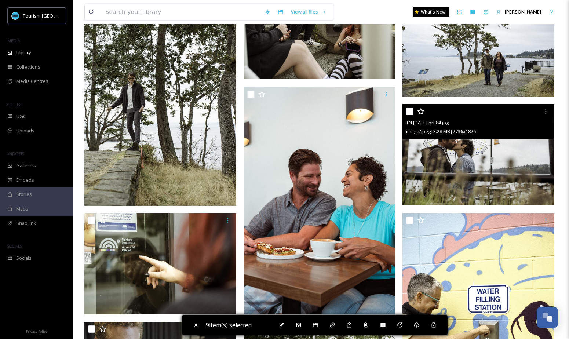
click at [409, 111] on input "checkbox" at bounding box center [409, 111] width 7 height 7
checkbox input "true"
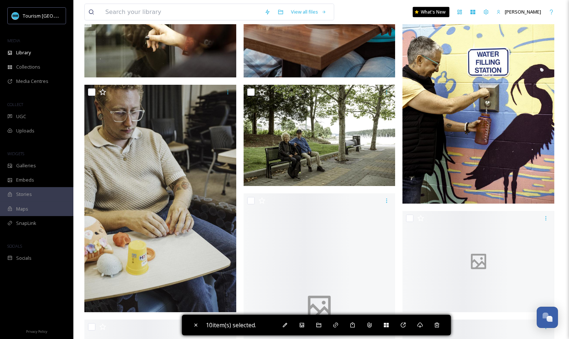
scroll to position [1868, 0]
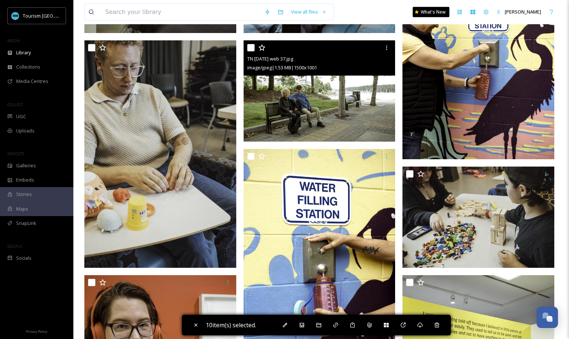
click at [251, 46] on input "checkbox" at bounding box center [250, 47] width 7 height 7
checkbox input "true"
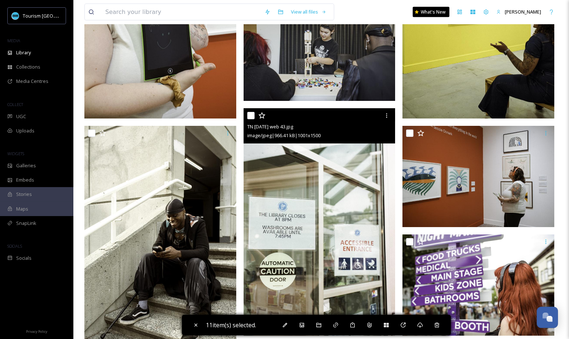
scroll to position [2265, 0]
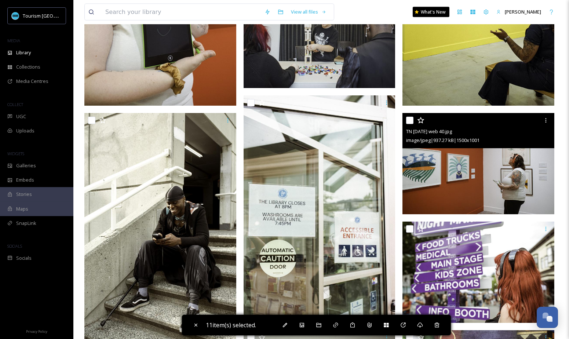
click at [408, 121] on input "checkbox" at bounding box center [409, 120] width 7 height 7
checkbox input "true"
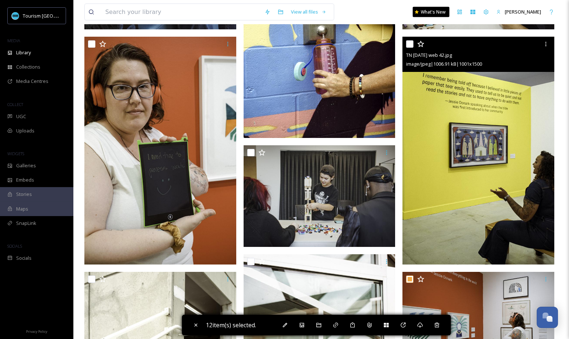
click at [407, 45] on input "checkbox" at bounding box center [409, 43] width 7 height 7
checkbox input "true"
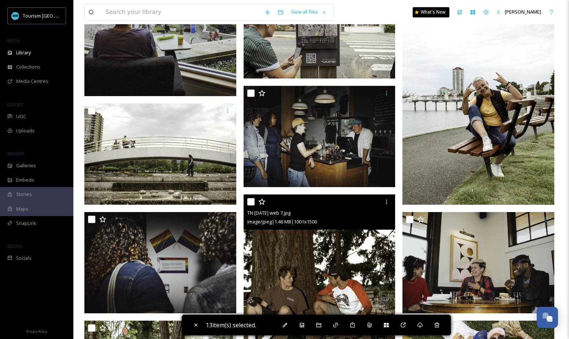
scroll to position [2854, 0]
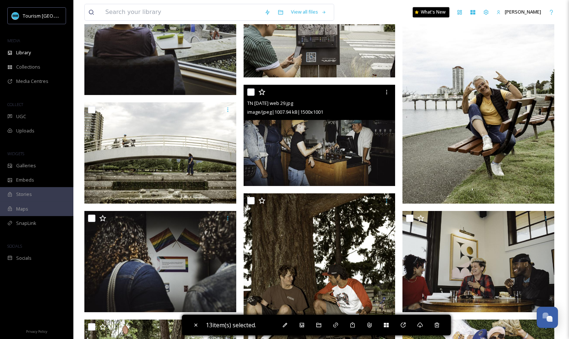
click at [251, 93] on input "checkbox" at bounding box center [250, 91] width 7 height 7
checkbox input "true"
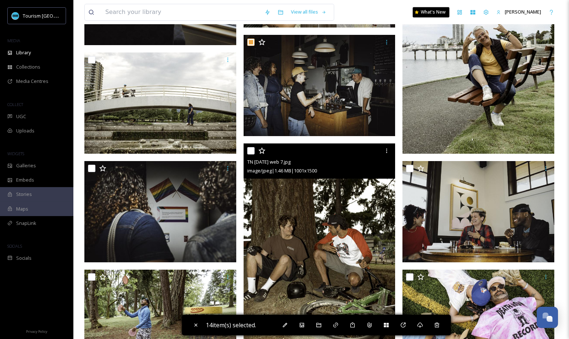
scroll to position [2932, 0]
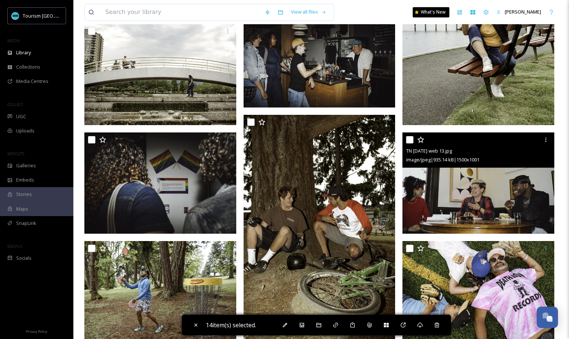
click at [410, 139] on input "checkbox" at bounding box center [409, 139] width 7 height 7
checkbox input "true"
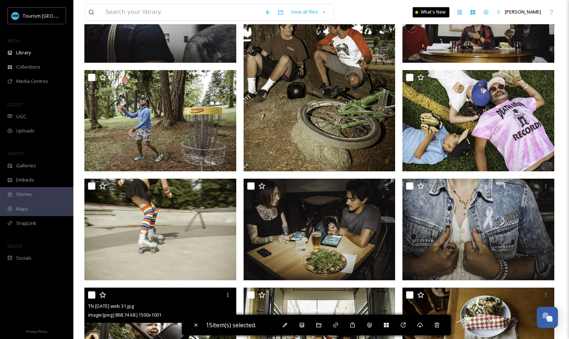
scroll to position [3053, 0]
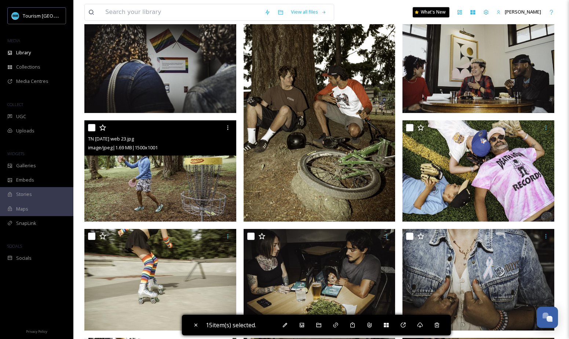
click at [90, 128] on input "checkbox" at bounding box center [91, 127] width 7 height 7
checkbox input "true"
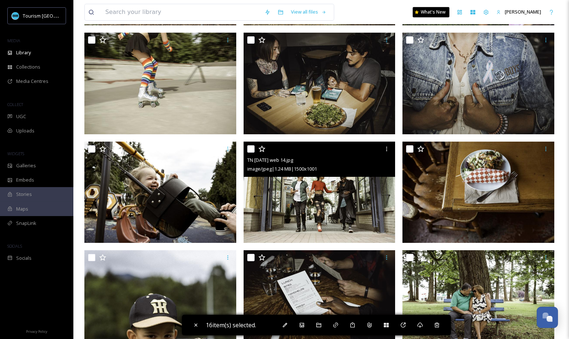
scroll to position [3254, 0]
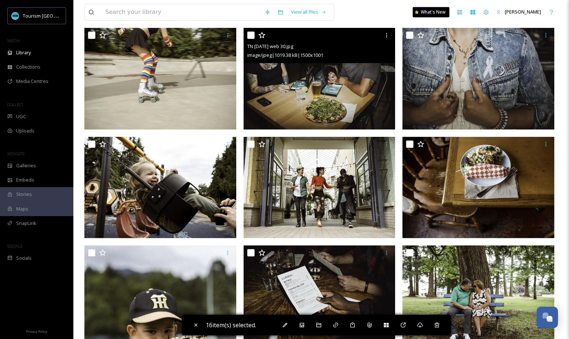
click at [250, 34] on input "checkbox" at bounding box center [250, 35] width 7 height 7
checkbox input "true"
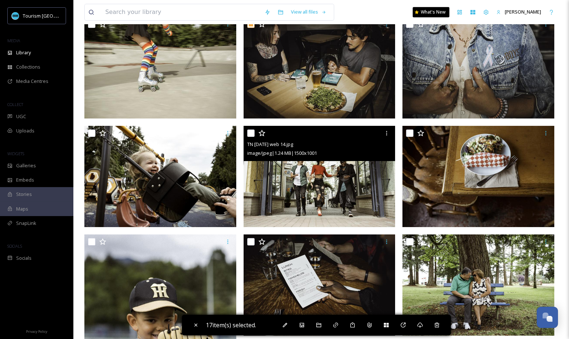
scroll to position [3271, 0]
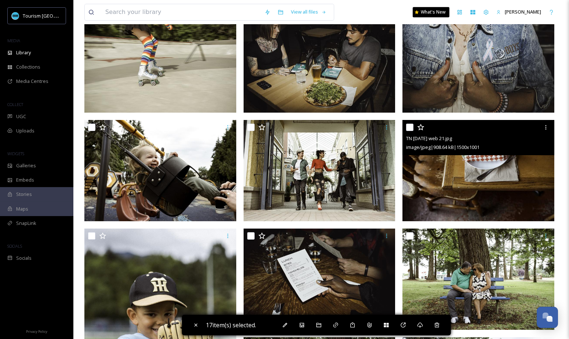
click at [410, 126] on input "checkbox" at bounding box center [409, 127] width 7 height 7
checkbox input "true"
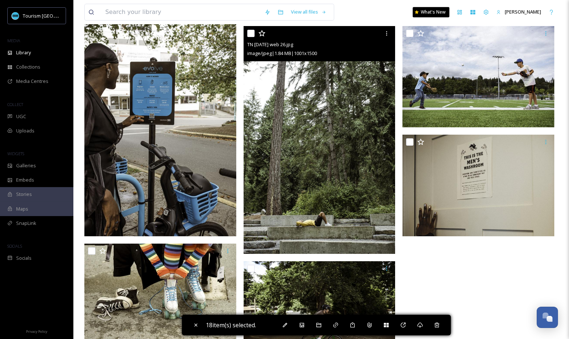
scroll to position [4195, 0]
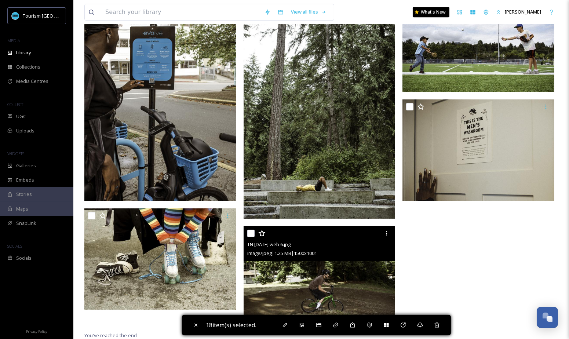
click at [251, 232] on input "checkbox" at bounding box center [250, 233] width 7 height 7
checkbox input "true"
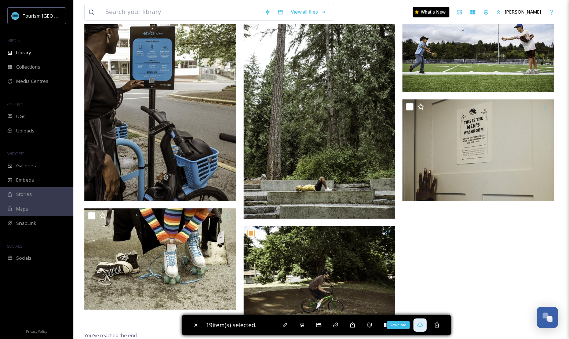
click at [418, 325] on div "Download" at bounding box center [419, 324] width 13 height 13
